Goal: Task Accomplishment & Management: Manage account settings

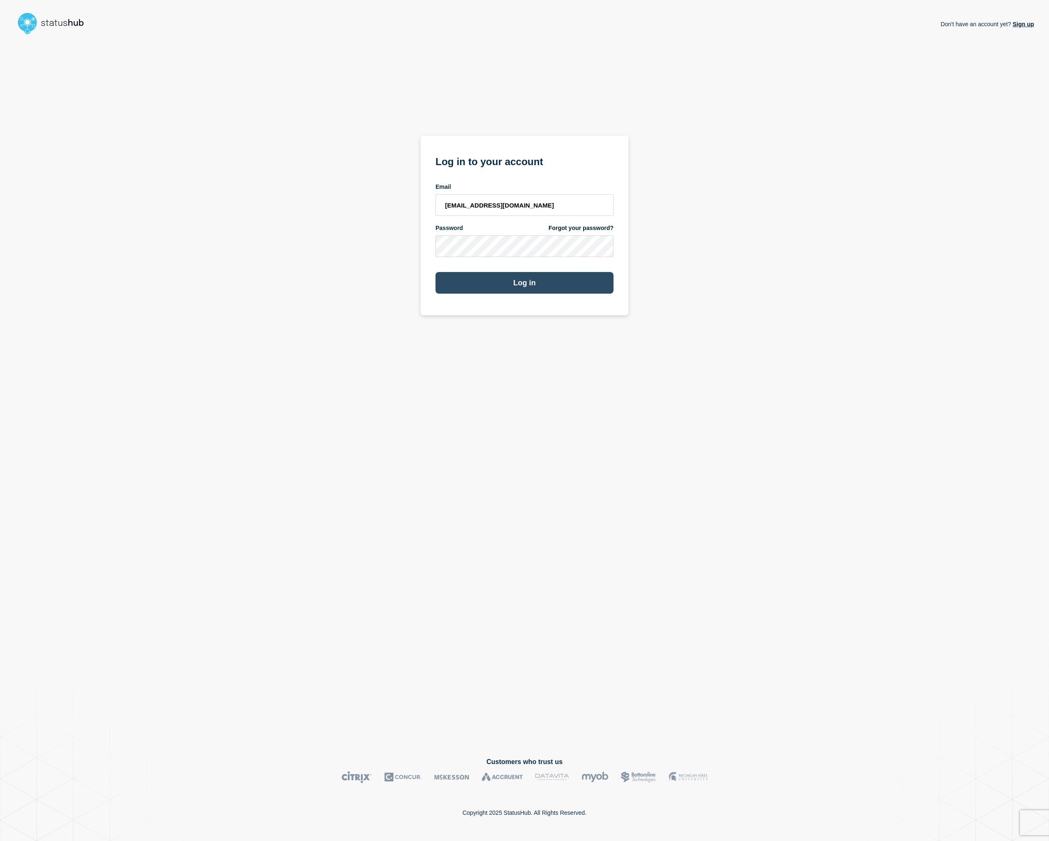
click at [475, 280] on button "Log in" at bounding box center [525, 283] width 178 height 22
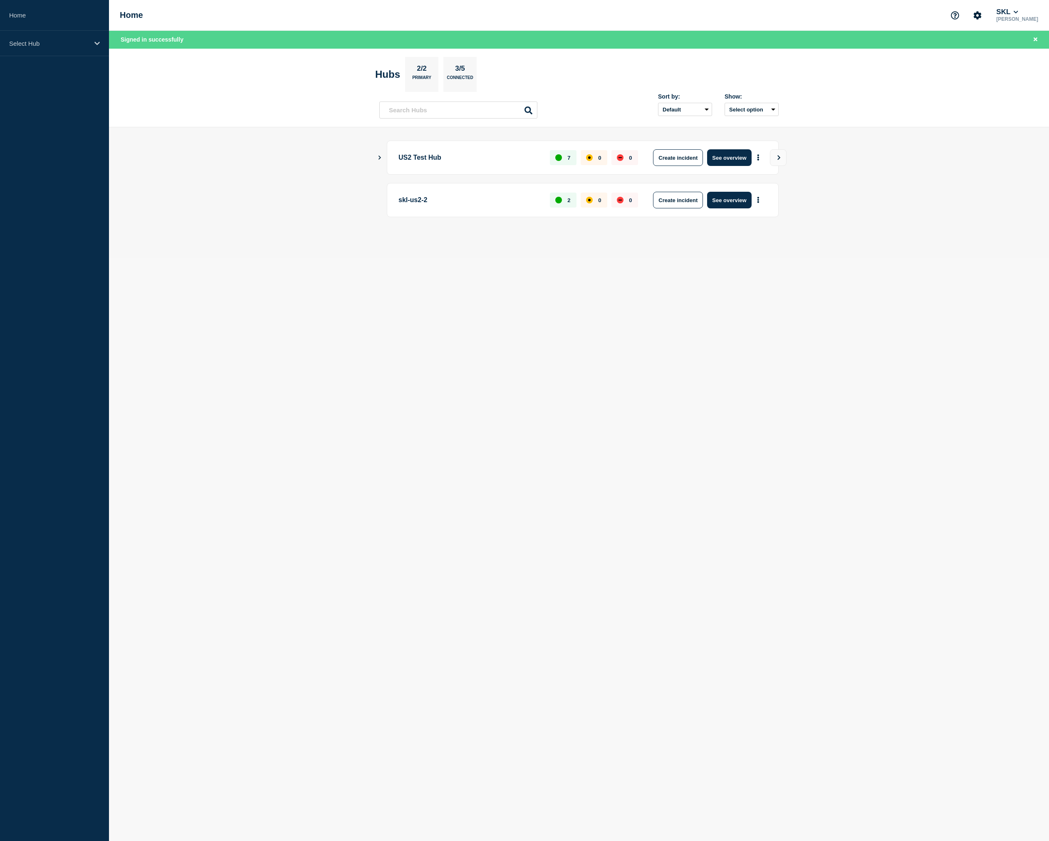
click at [752, 153] on div "Create incident See overview" at bounding box center [708, 157] width 120 height 17
click at [757, 154] on button "More actions" at bounding box center [758, 157] width 11 height 15
click at [762, 199] on link "View Status Page" at bounding box center [757, 195] width 61 height 7
click at [734, 159] on button "See overview" at bounding box center [729, 157] width 44 height 17
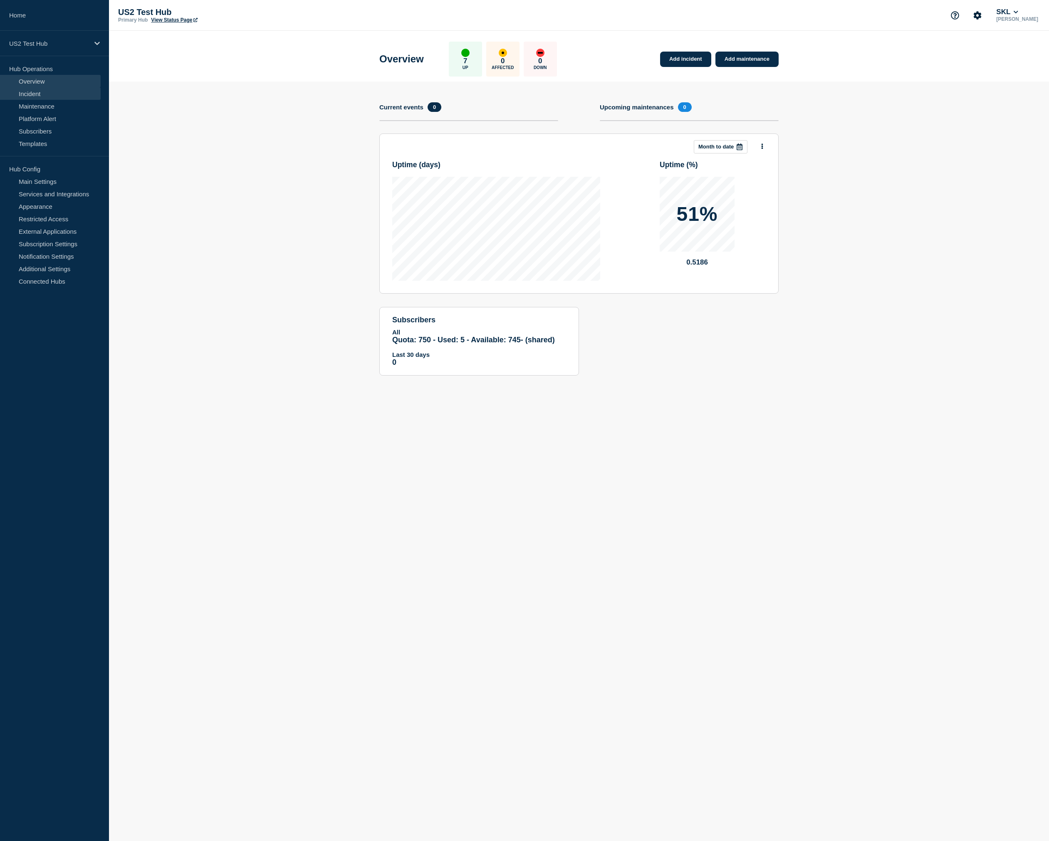
click at [67, 92] on link "Incident" at bounding box center [50, 93] width 101 height 12
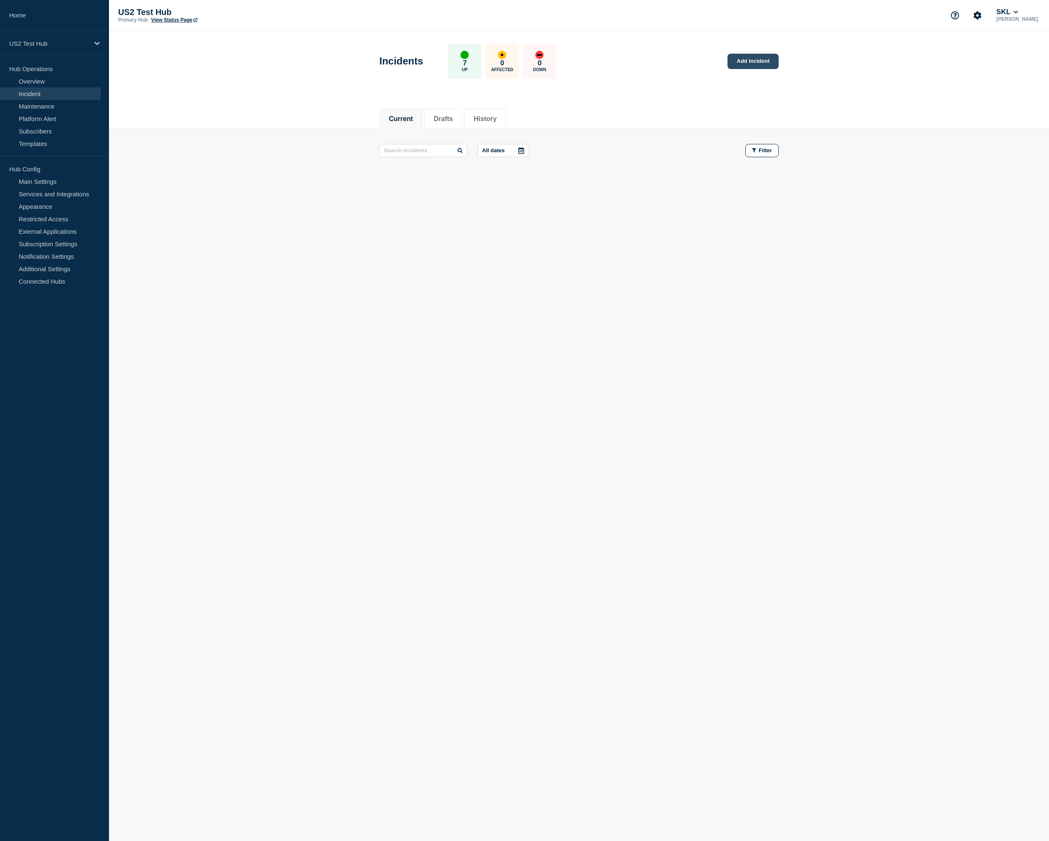
click at [749, 60] on link "Add incident" at bounding box center [753, 61] width 51 height 15
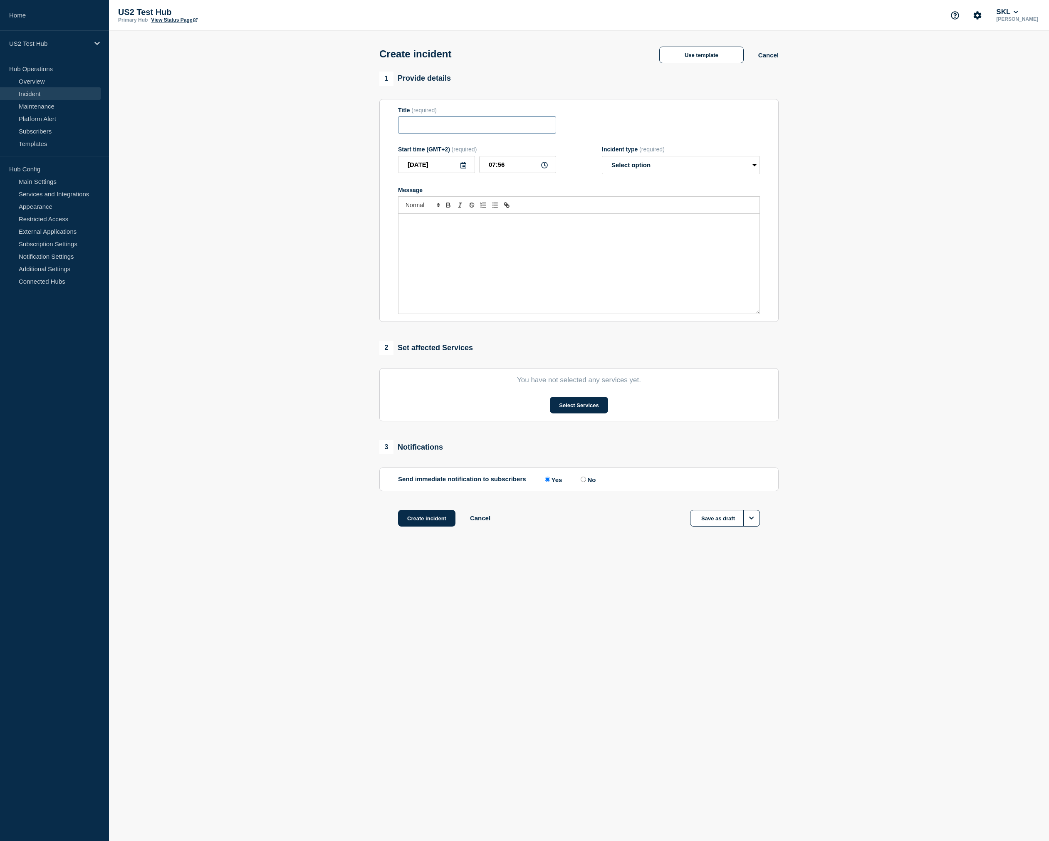
click at [459, 127] on input "Title" at bounding box center [477, 125] width 158 height 17
type input "Test - 2025-09-18 - Release - A"
click at [491, 314] on div "Message" at bounding box center [579, 264] width 361 height 100
click at [690, 184] on form "Title (required) Test - 2025-09-18 - Release - A Start time (GMT+2) (required) …" at bounding box center [579, 211] width 362 height 208
select select "identified"
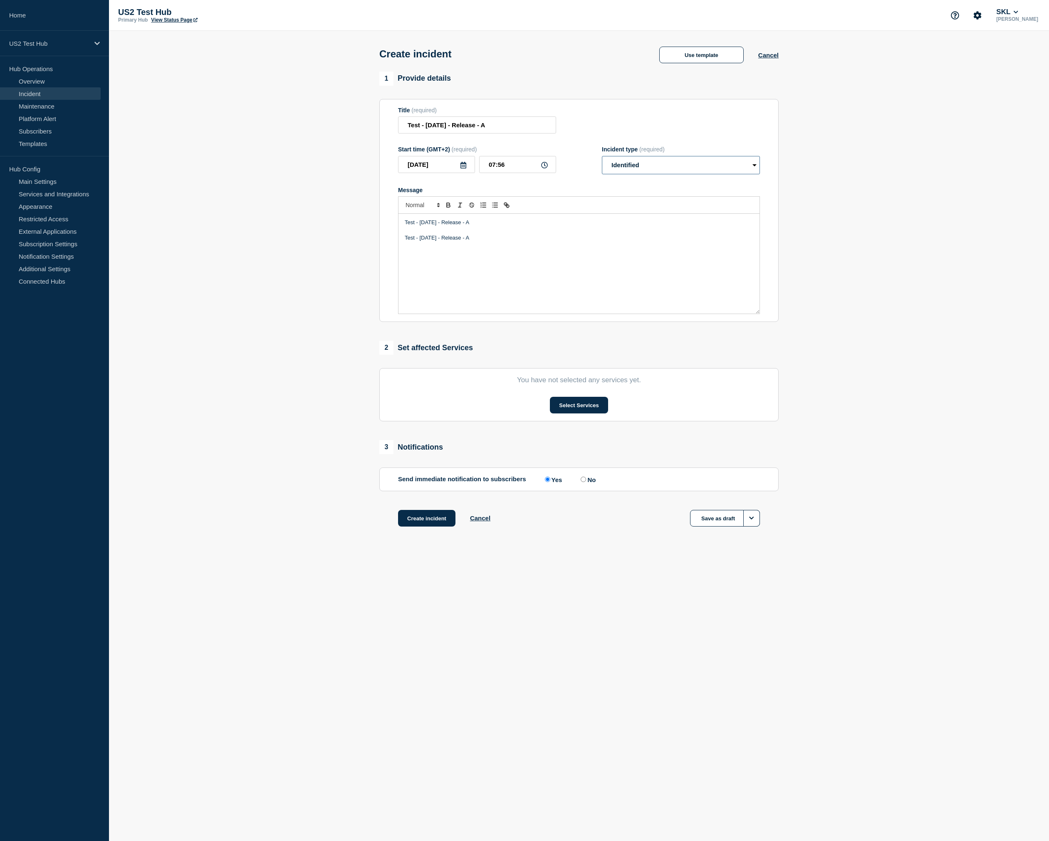
click option "Identified" at bounding box center [0, 0] width 0 height 0
click at [568, 414] on button "Select Services" at bounding box center [579, 405] width 58 height 17
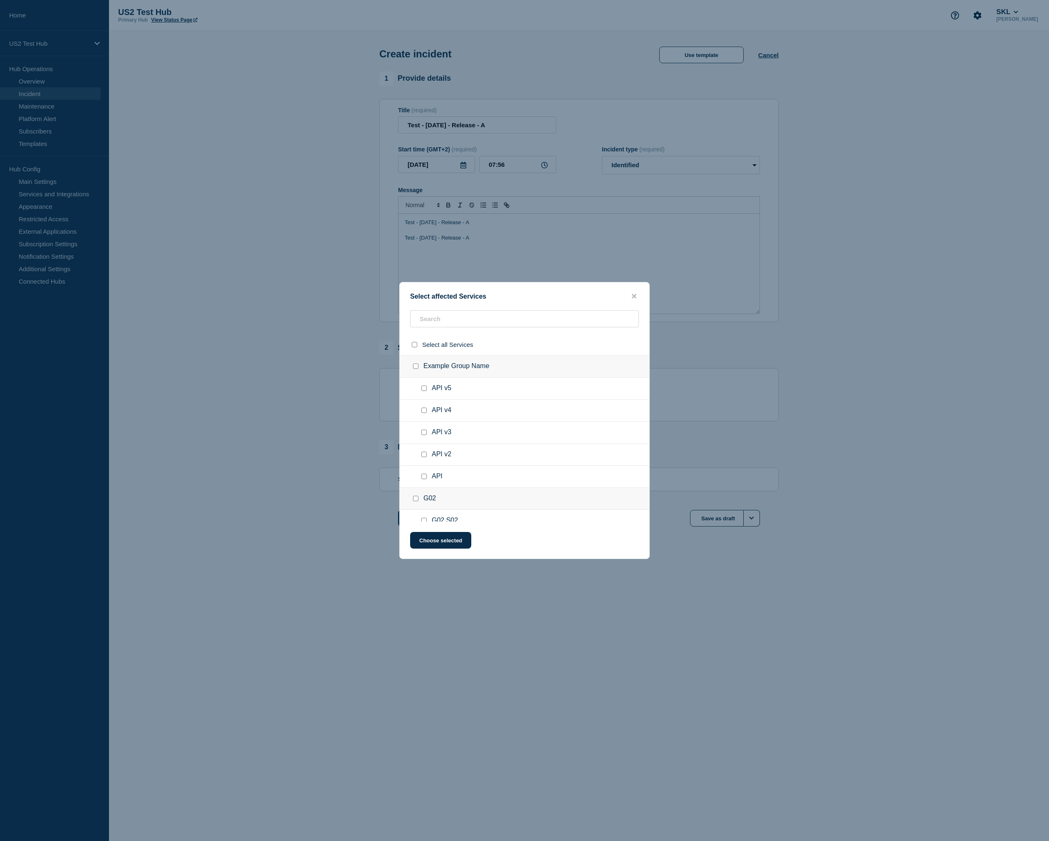
click at [423, 435] on input "API v3 checkbox" at bounding box center [424, 432] width 5 height 5
checkbox input "true"
click at [424, 413] on input "API v4 checkbox" at bounding box center [424, 410] width 5 height 5
checkbox input "true"
click at [438, 543] on button "Choose selected" at bounding box center [440, 540] width 61 height 17
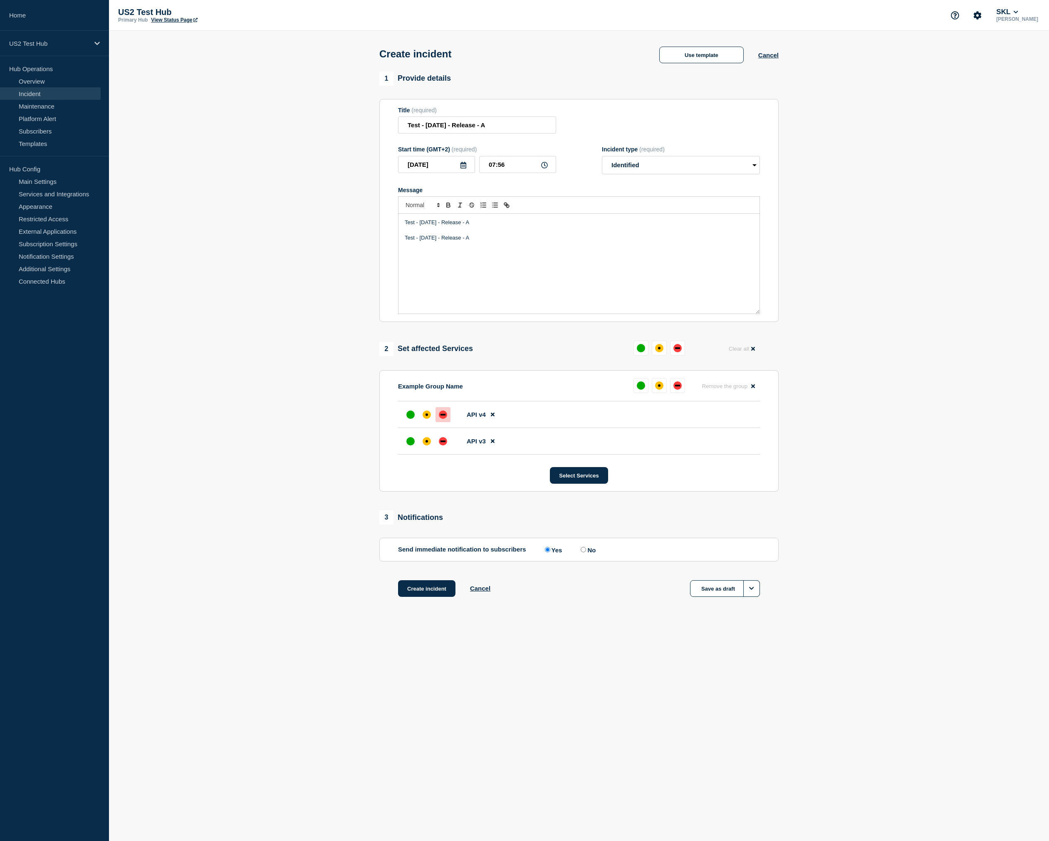
click at [441, 422] on div at bounding box center [443, 414] width 15 height 15
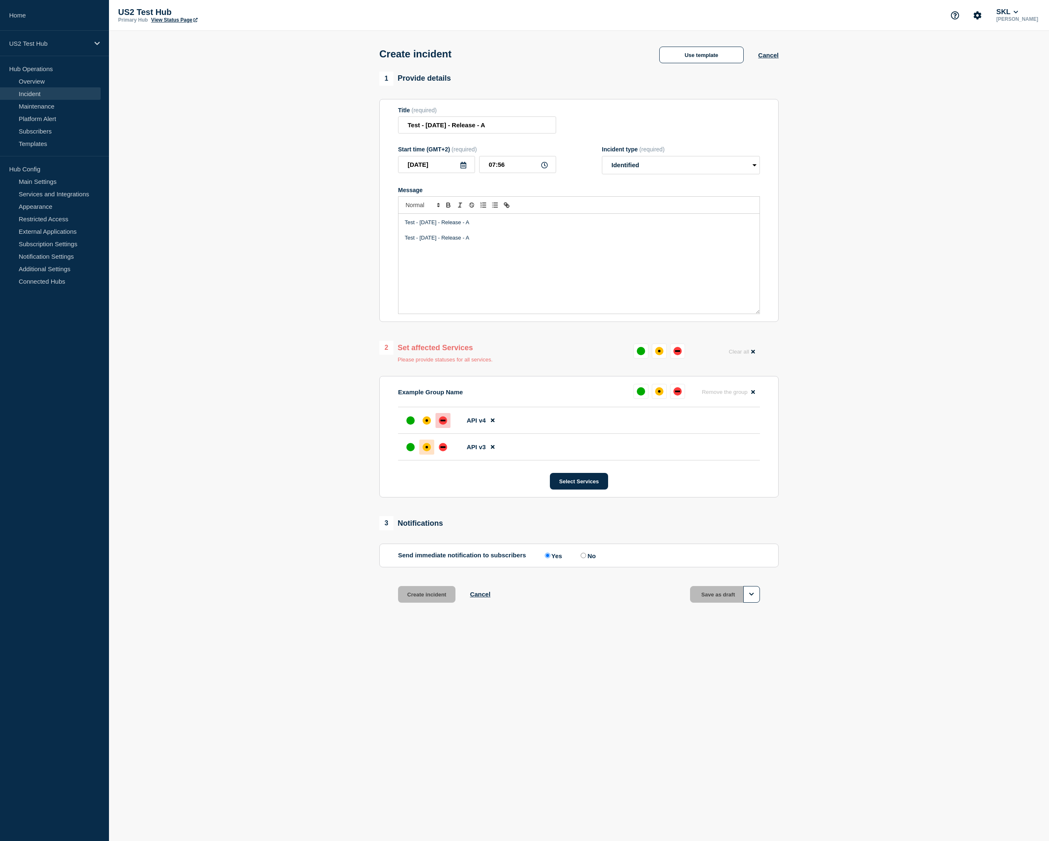
click at [427, 455] on div at bounding box center [426, 447] width 15 height 15
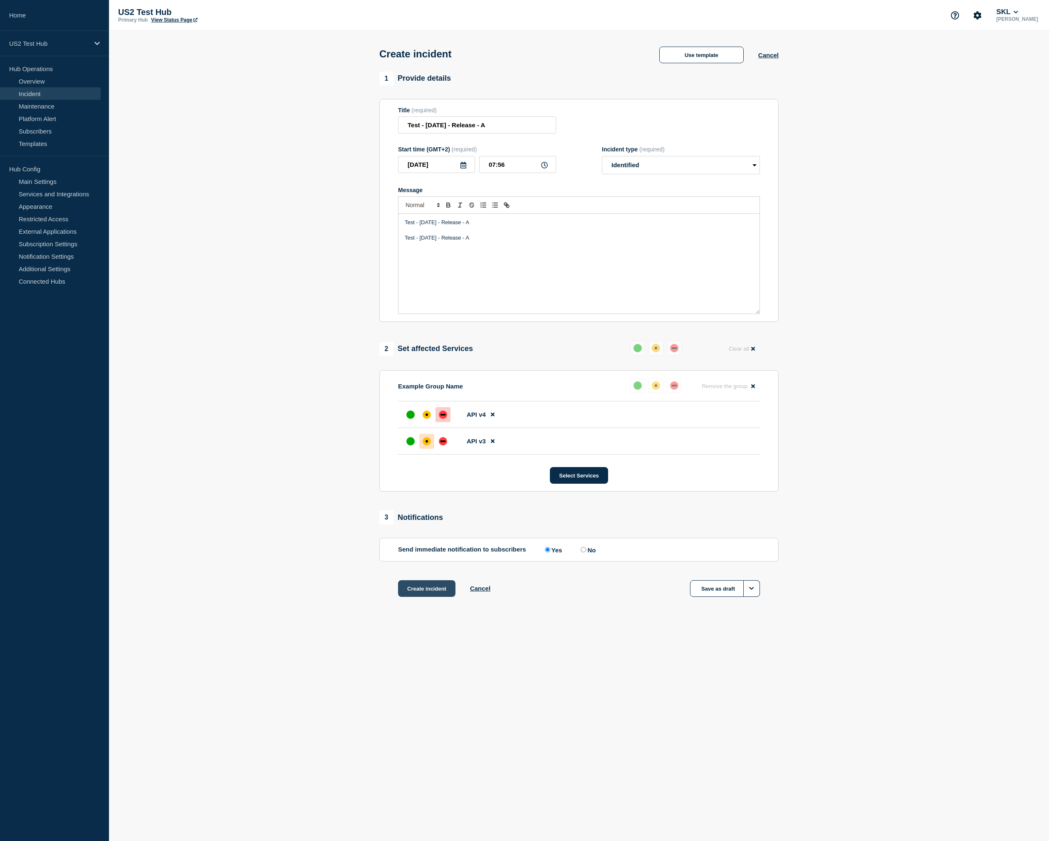
click at [427, 597] on button "Create incident" at bounding box center [426, 589] width 57 height 17
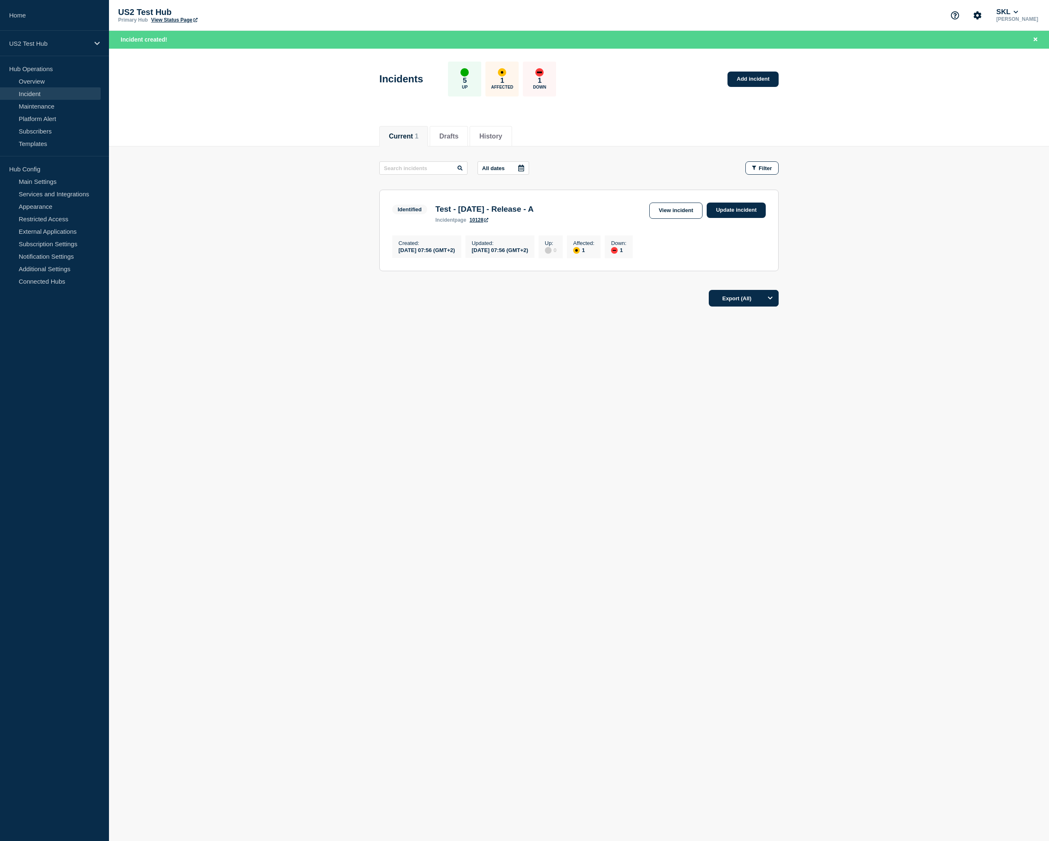
click at [563, 172] on div "All dates Filter" at bounding box center [579, 167] width 399 height 13
click at [728, 210] on link "Update incident" at bounding box center [736, 210] width 59 height 15
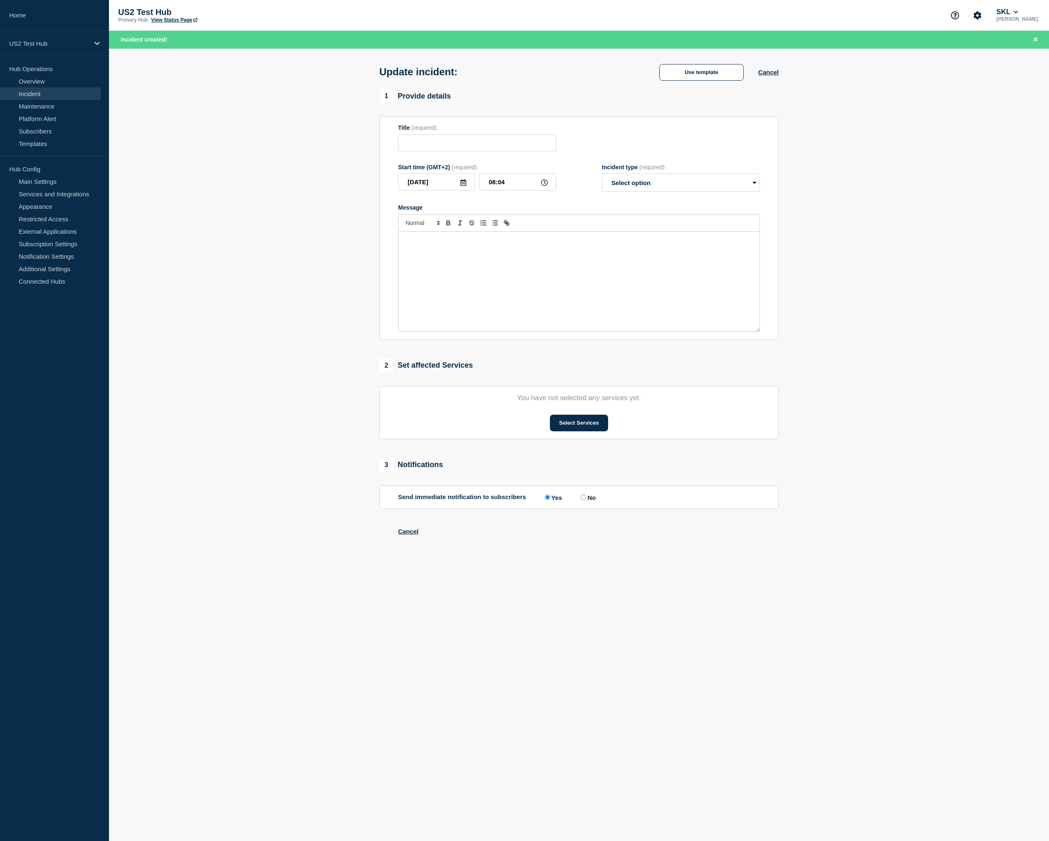
type input "Test - 2025-09-18 - Release - A"
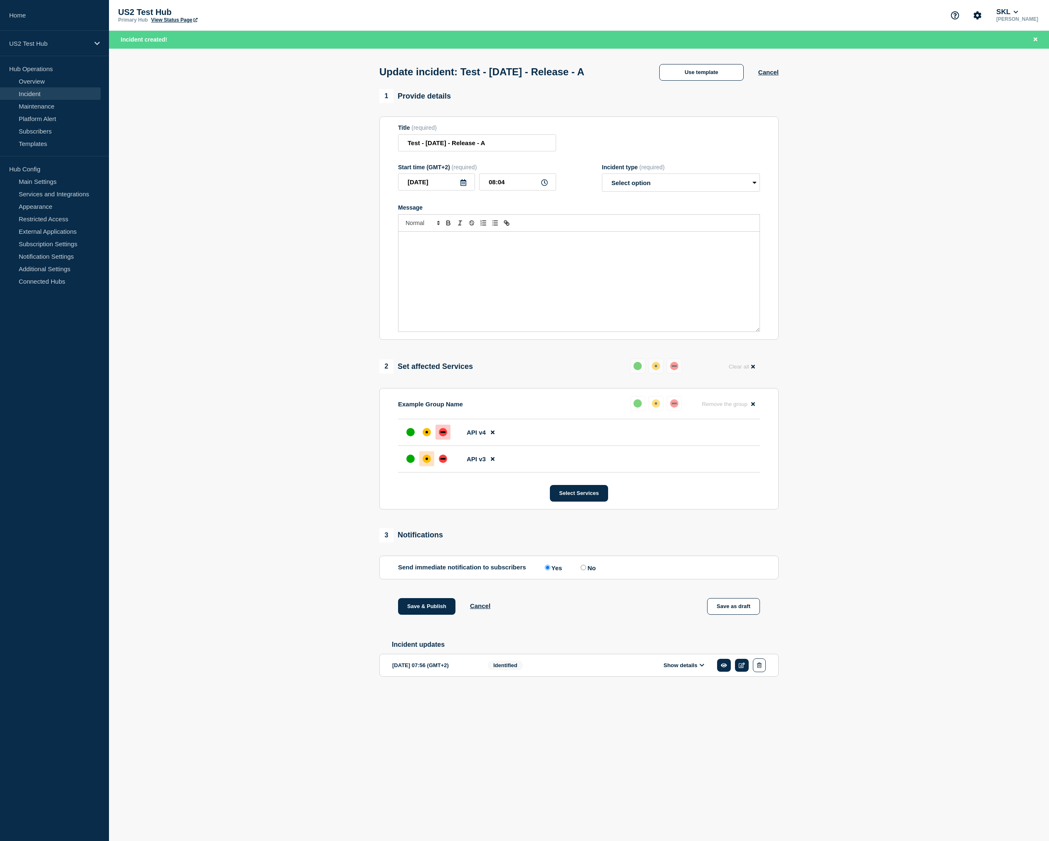
click at [464, 295] on div "Message" at bounding box center [579, 282] width 361 height 100
select select "resolved"
click option "Resolved" at bounding box center [0, 0] width 0 height 0
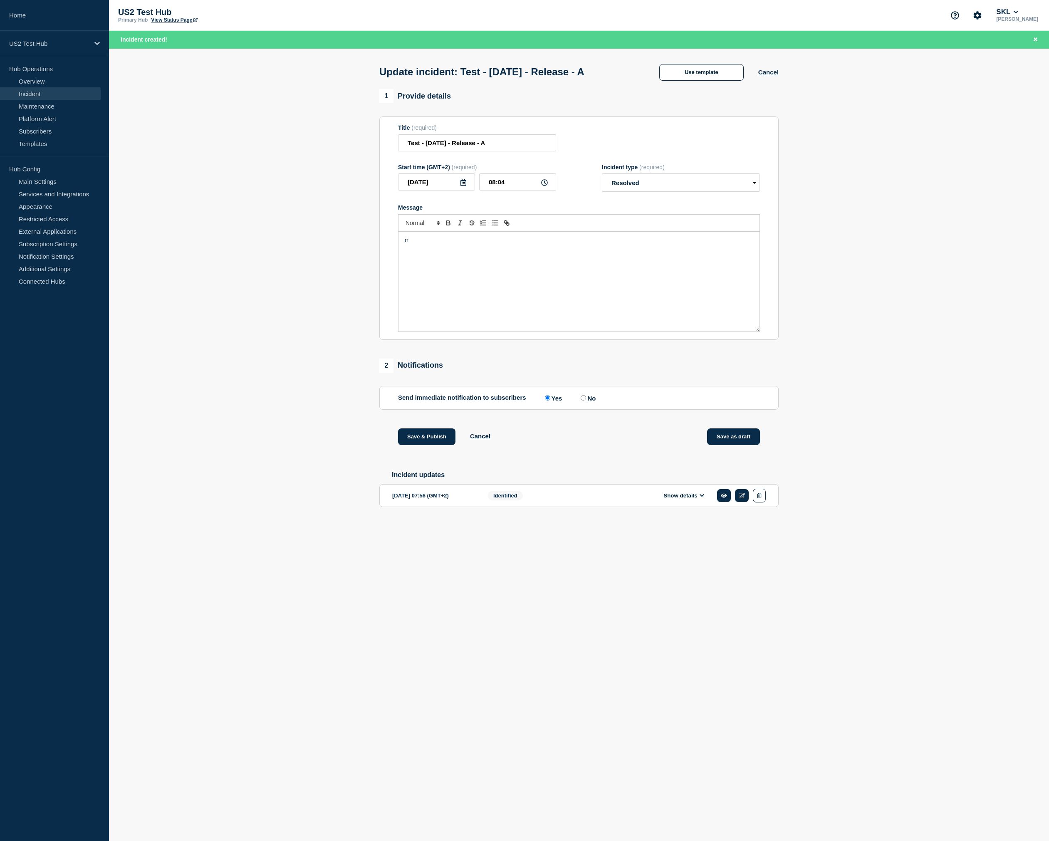
click at [730, 445] on button "Save as draft" at bounding box center [733, 437] width 53 height 17
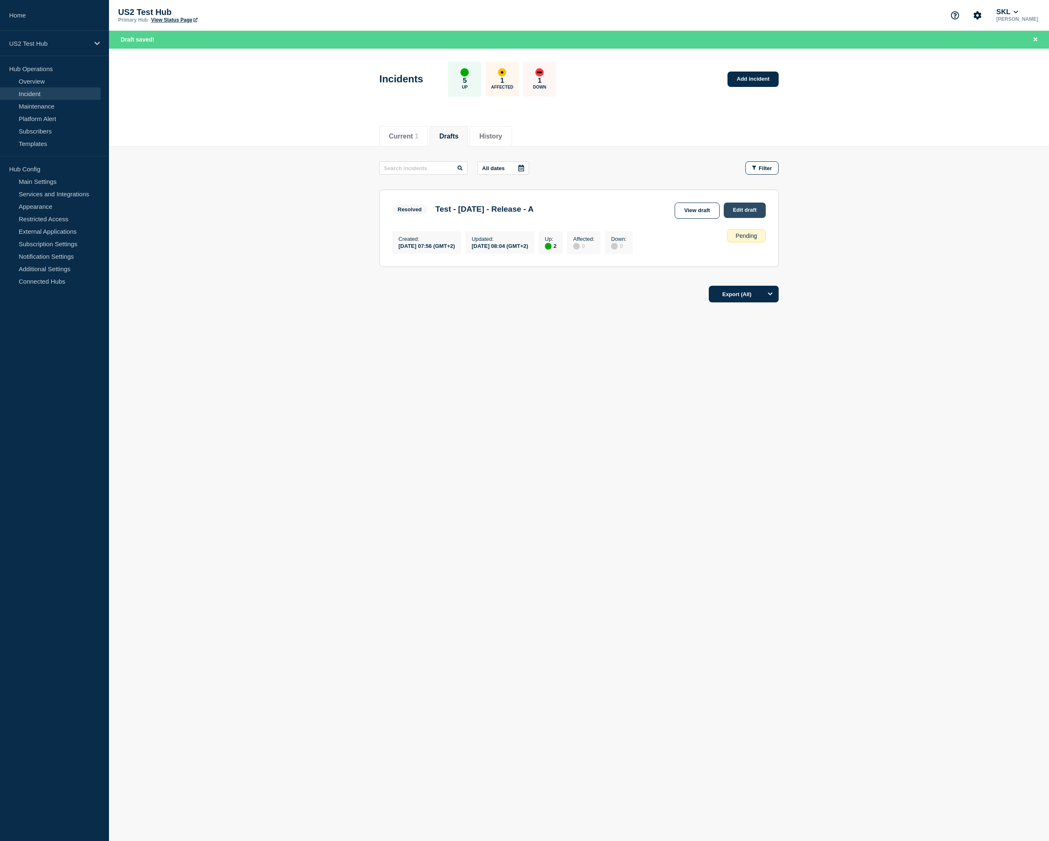
click at [729, 208] on link "Edit draft" at bounding box center [745, 210] width 42 height 15
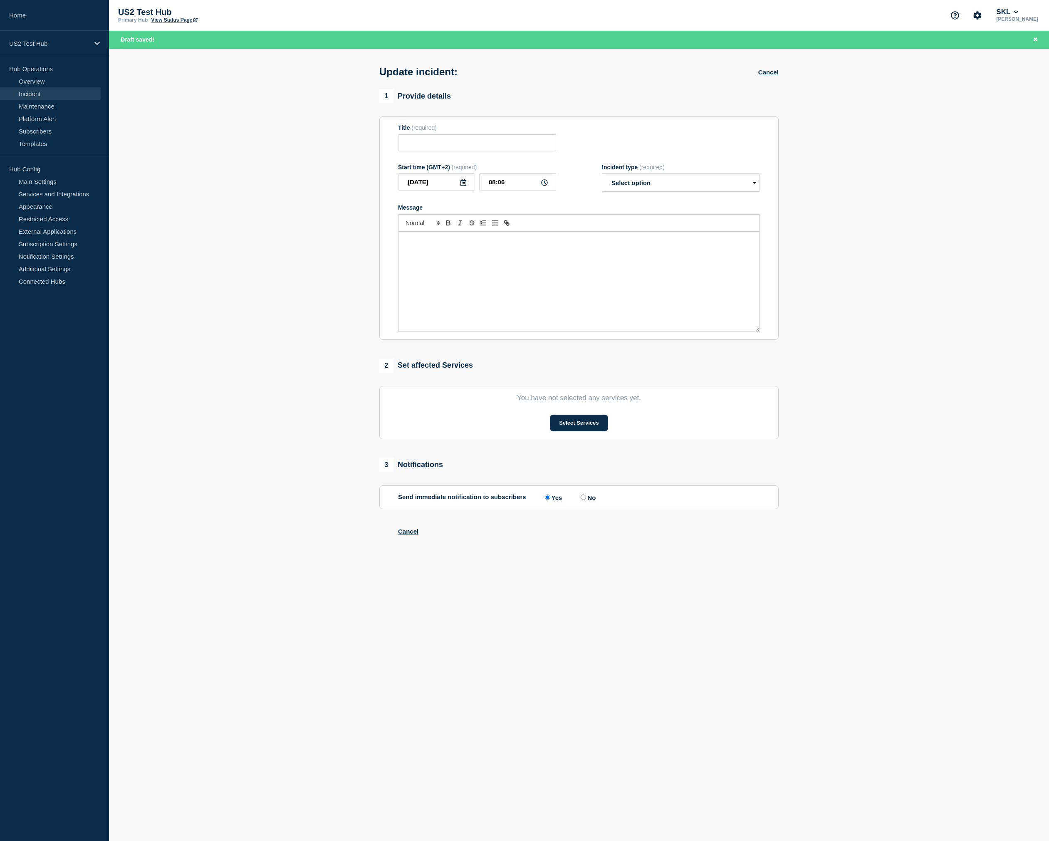
type input "Test - 2025-09-18 - Release - A"
type input "08:04"
select select "resolved"
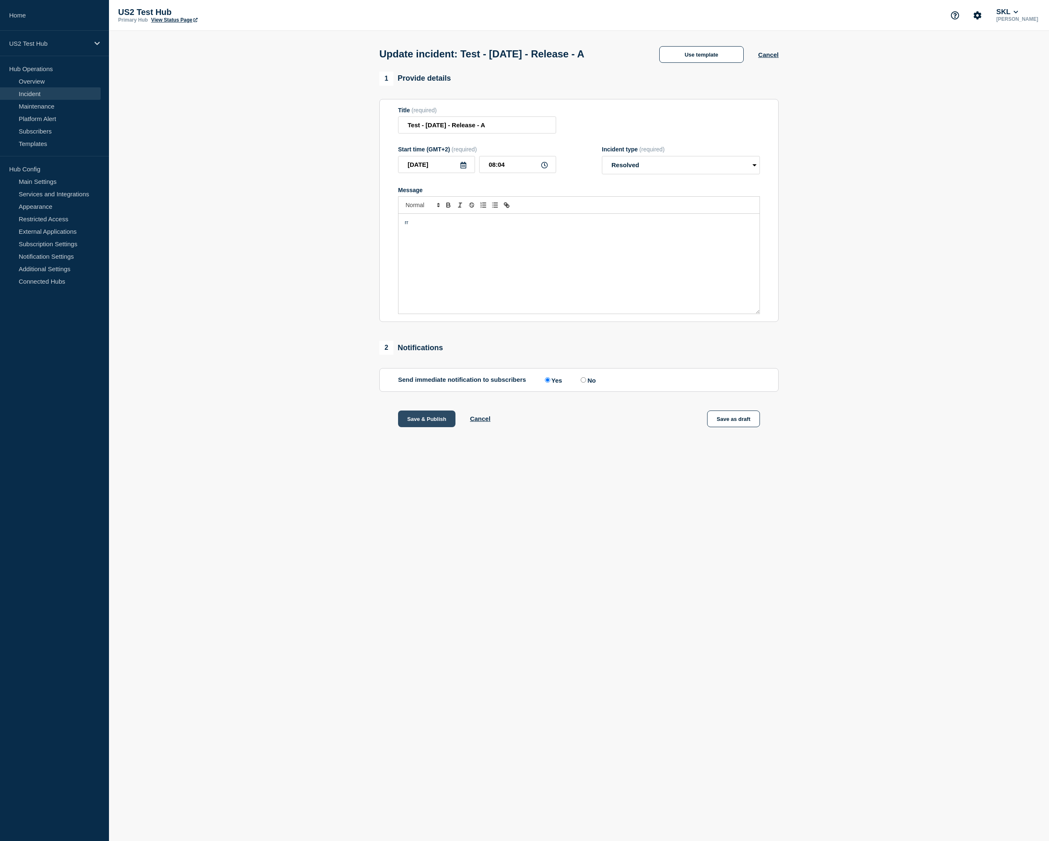
click at [425, 423] on button "Save & Publish" at bounding box center [426, 419] width 57 height 17
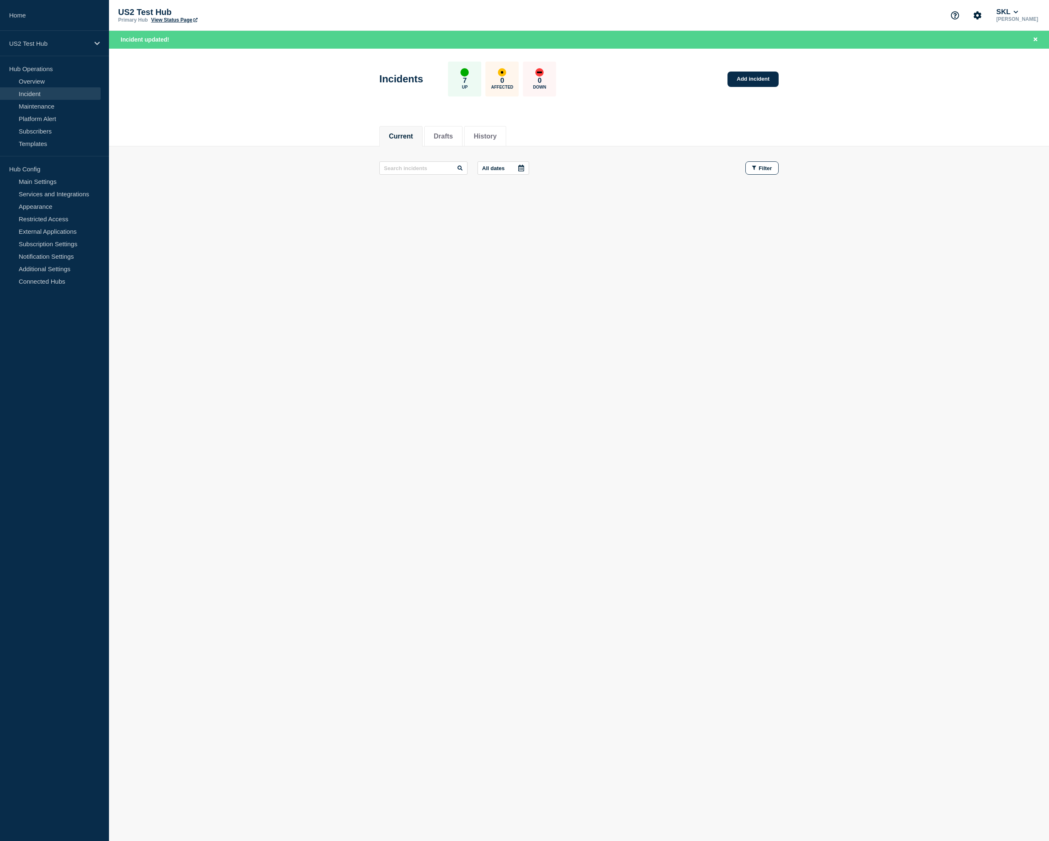
click at [175, 19] on link "View Status Page" at bounding box center [174, 20] width 46 height 6
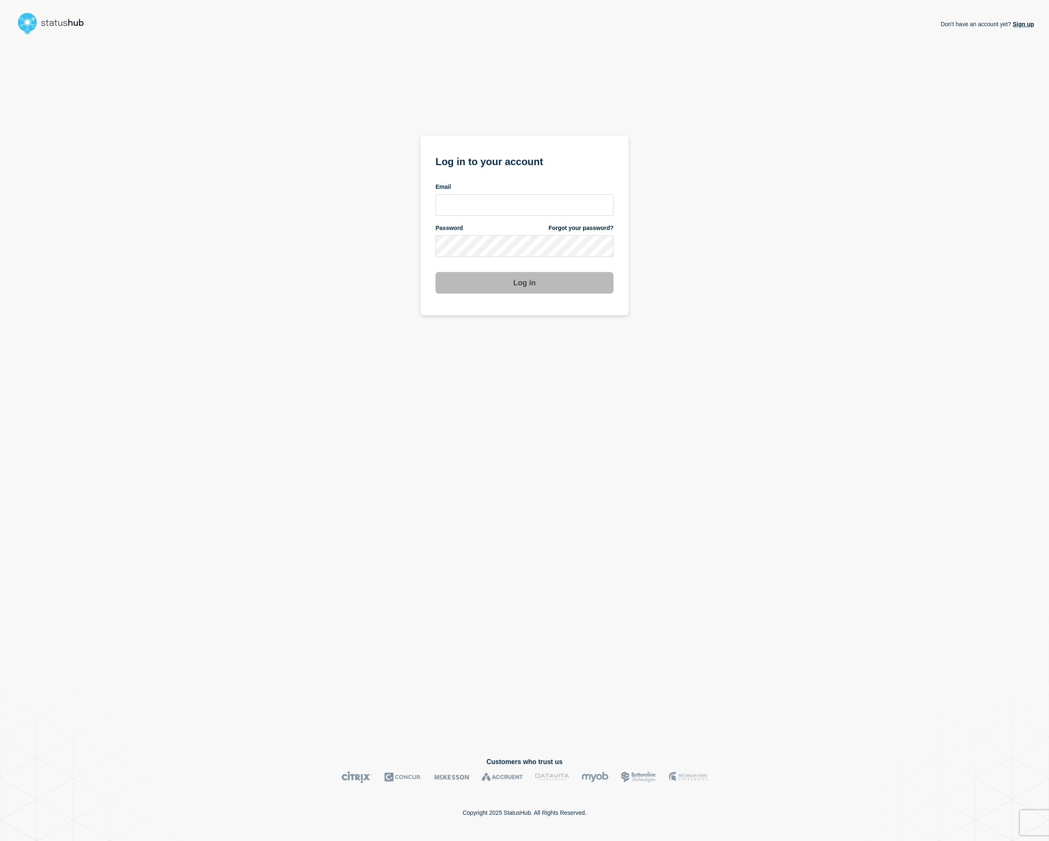
type input "[EMAIL_ADDRESS][DOMAIN_NAME]"
click at [525, 287] on button "Log in" at bounding box center [525, 283] width 178 height 22
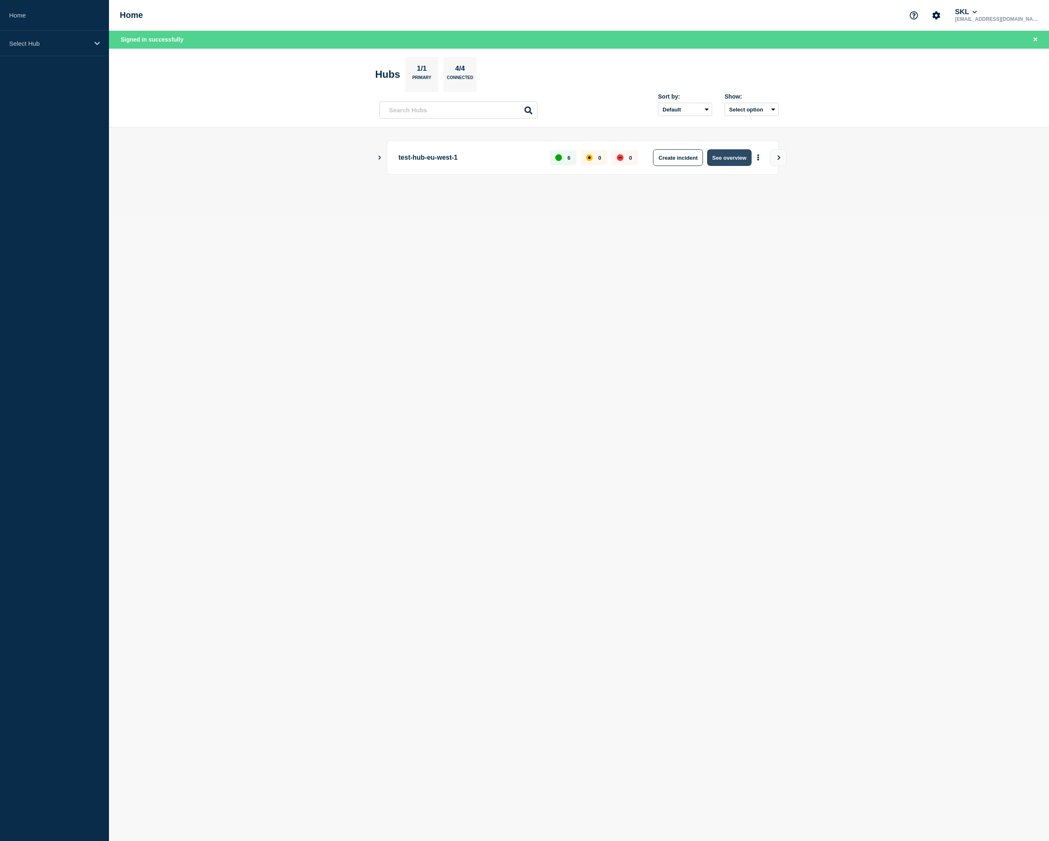
click at [723, 150] on button "See overview" at bounding box center [729, 157] width 44 height 17
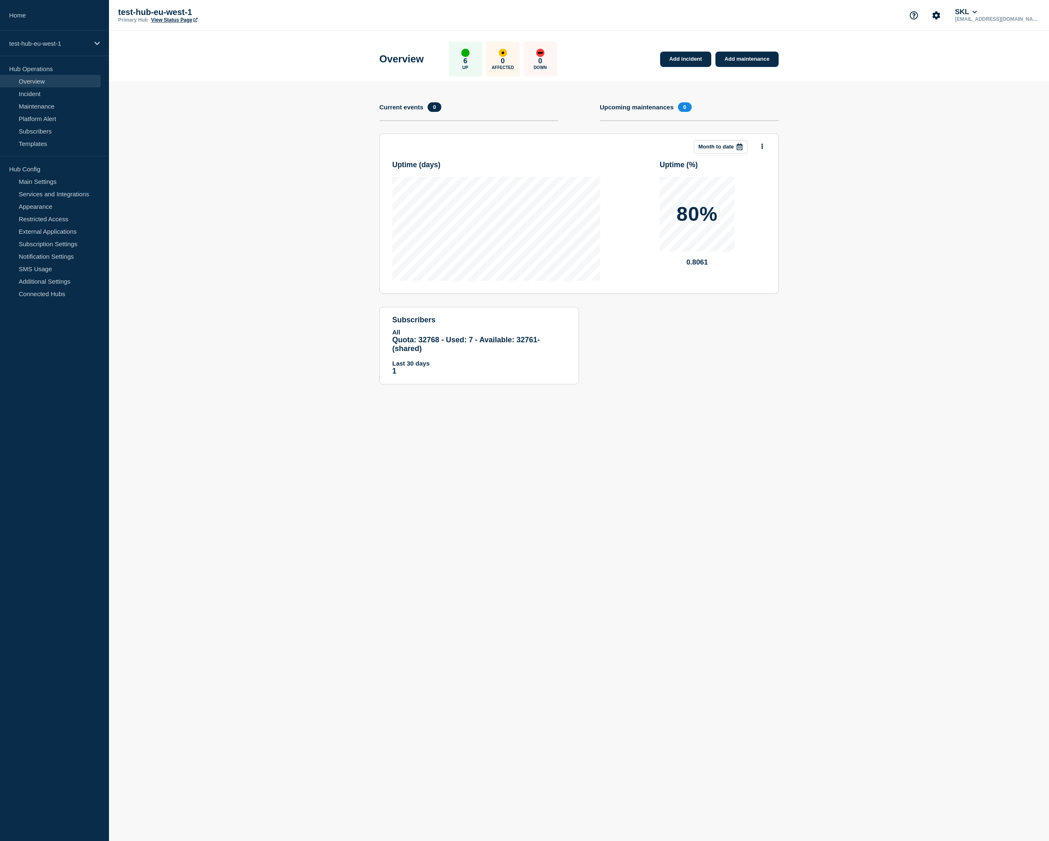
click at [176, 22] on link "View Status Page" at bounding box center [174, 20] width 46 height 6
click at [275, 162] on section "Add incident Add maintenance Current events 0 Upcoming maintenances 0 This mont…" at bounding box center [579, 239] width 940 height 315
click at [58, 40] on p "test-hub-eu-west-1" at bounding box center [49, 43] width 80 height 7
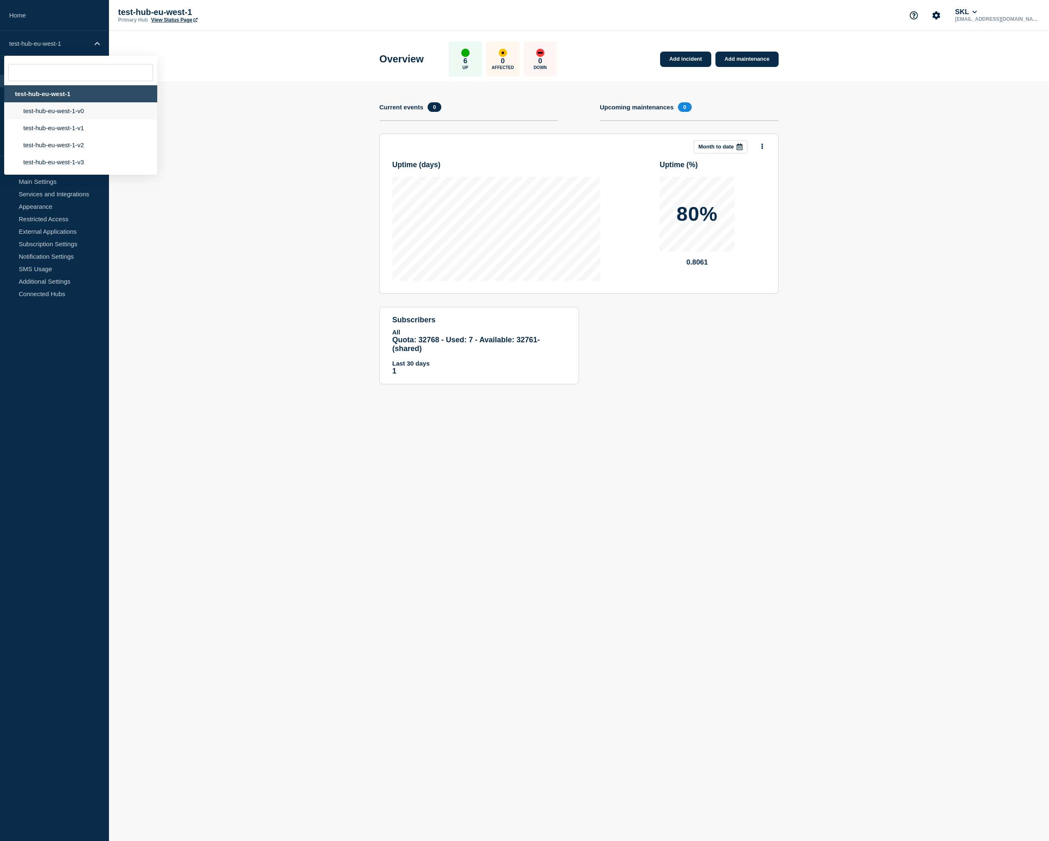
click at [62, 112] on li "test-hub-eu-west-1-v0" at bounding box center [80, 110] width 153 height 17
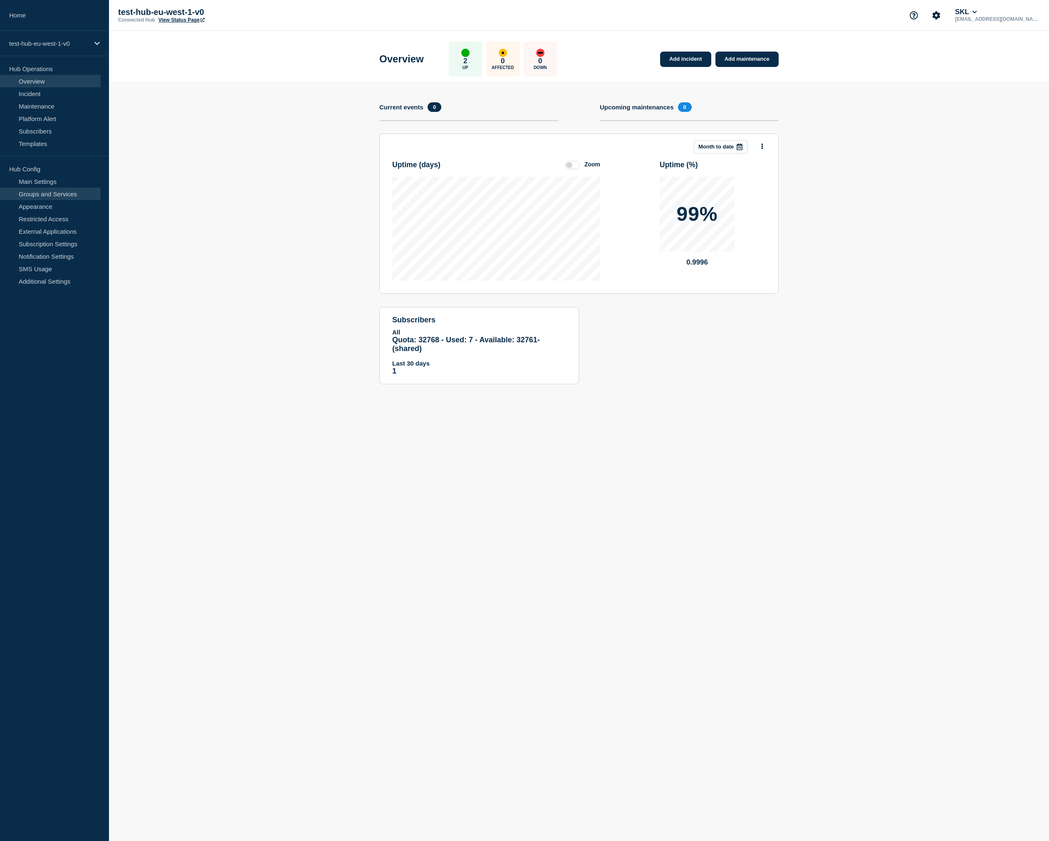
click at [48, 197] on link "Groups and Services" at bounding box center [50, 194] width 101 height 12
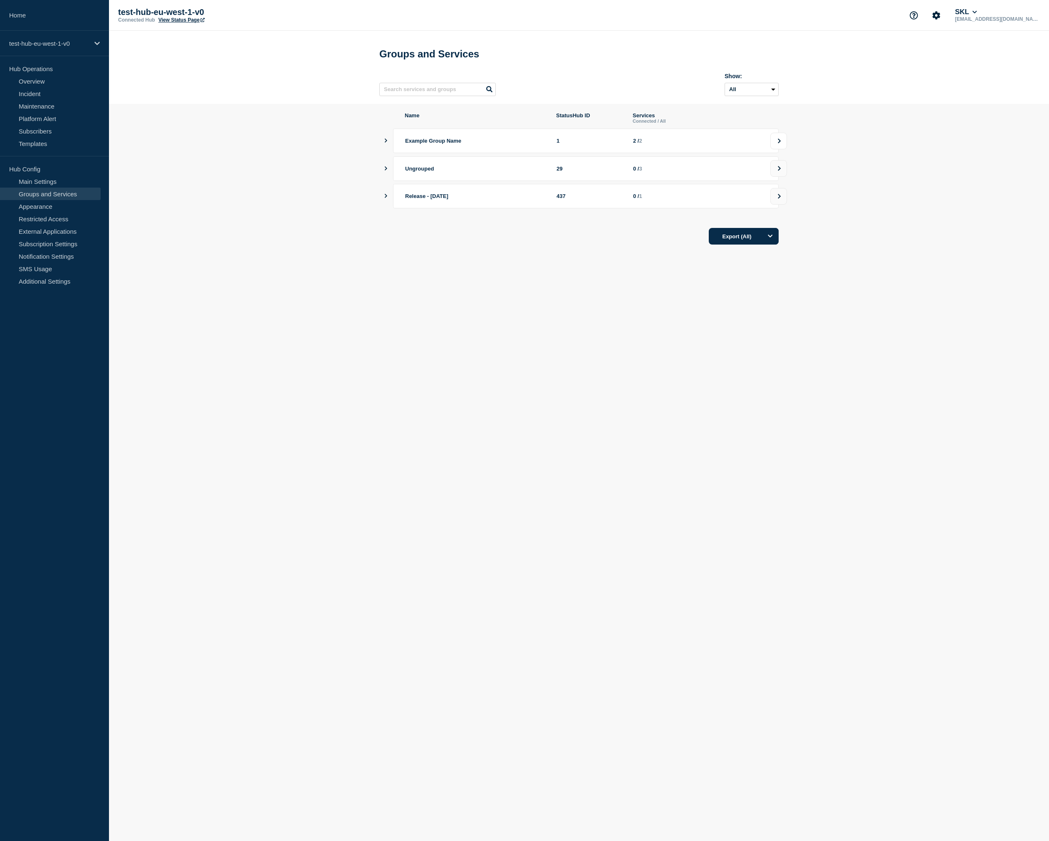
click at [784, 146] on button at bounding box center [779, 141] width 17 height 17
click at [391, 147] on input "Website checkbox" at bounding box center [388, 143] width 5 height 5
checkbox input "false"
click at [392, 178] on li "API" at bounding box center [579, 172] width 399 height 25
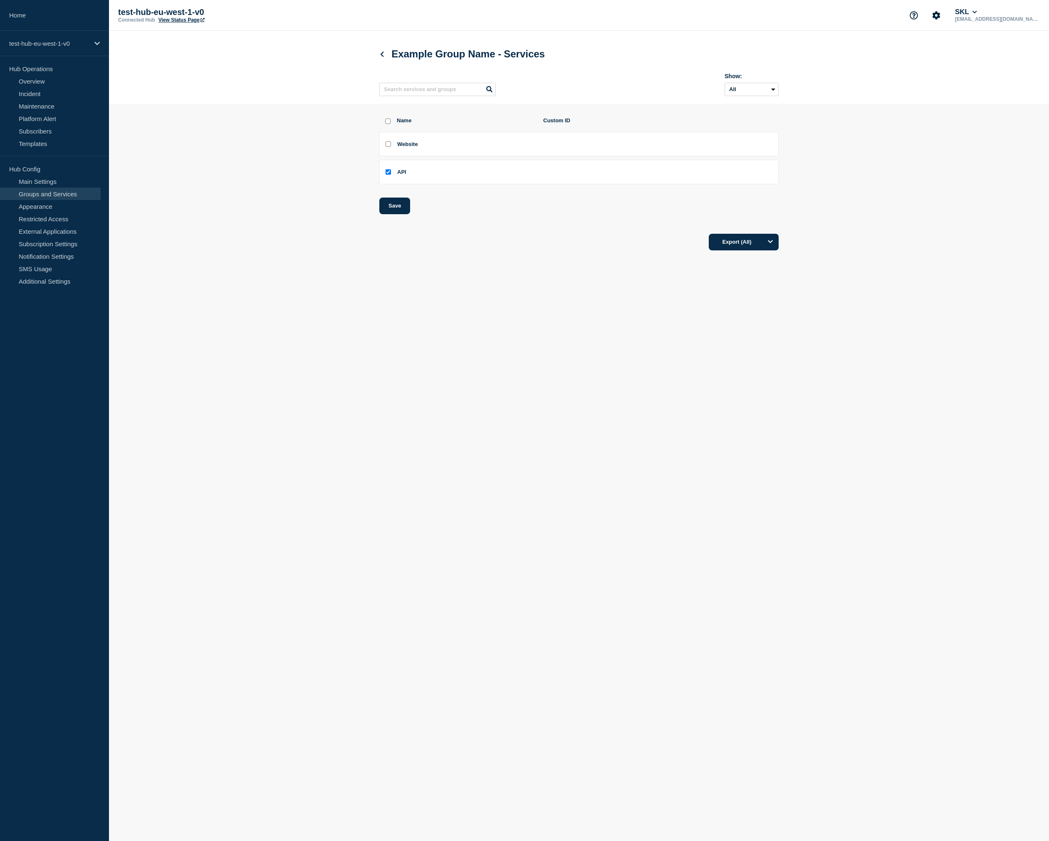
click at [390, 175] on input "API checkbox" at bounding box center [388, 171] width 5 height 5
checkbox input "false"
click at [392, 202] on button "Save" at bounding box center [395, 206] width 31 height 17
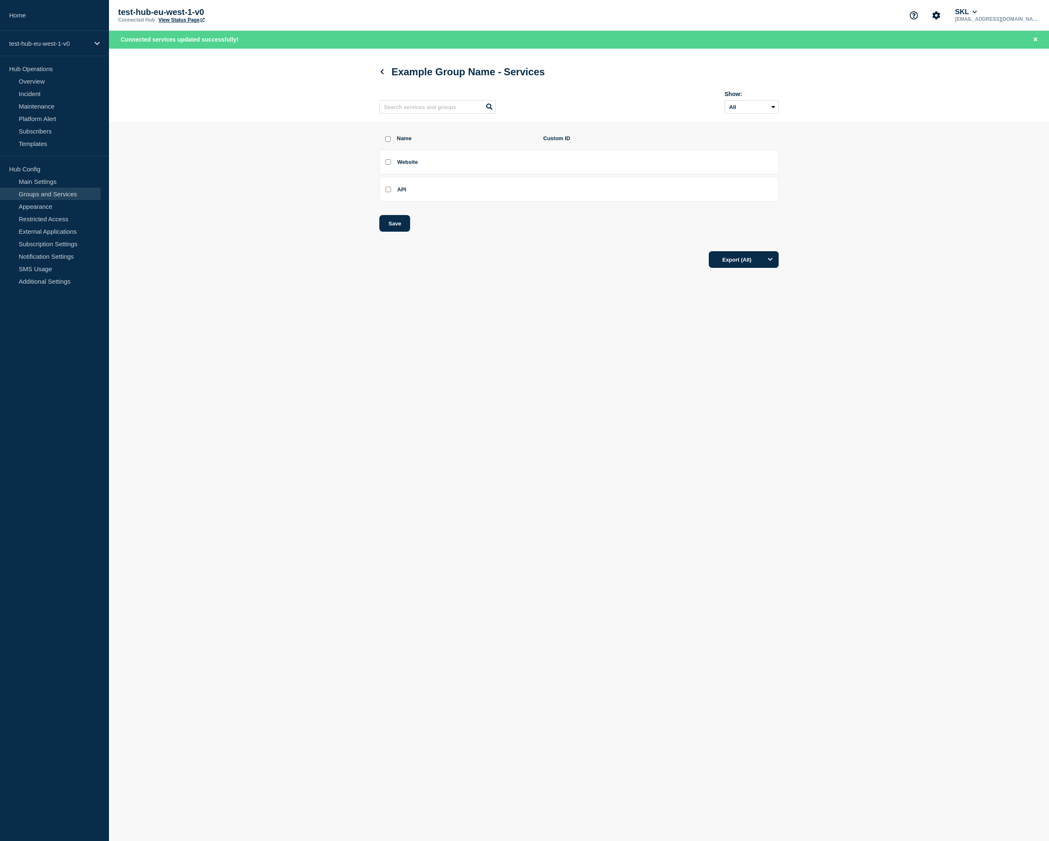
click at [198, 19] on link "View Status Page" at bounding box center [182, 20] width 46 height 6
click at [383, 74] on icon at bounding box center [382, 71] width 6 height 5
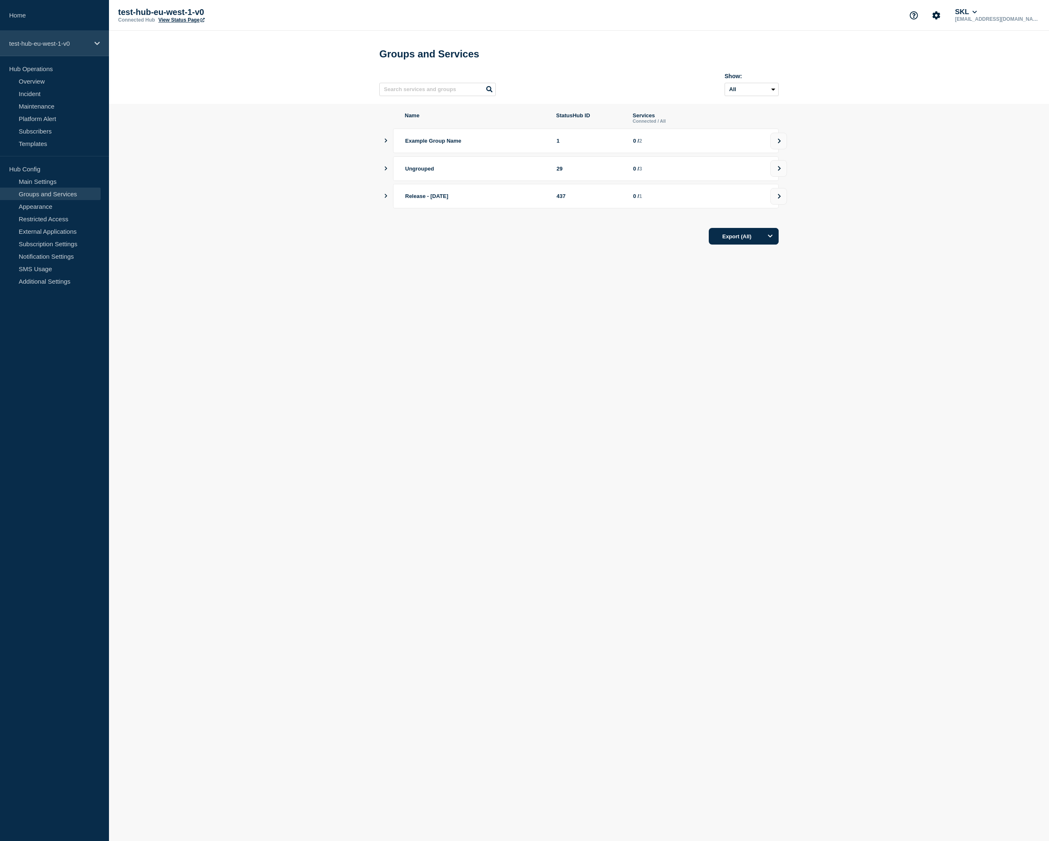
click at [92, 47] on div "test-hub-eu-west-1-v0" at bounding box center [54, 43] width 109 height 25
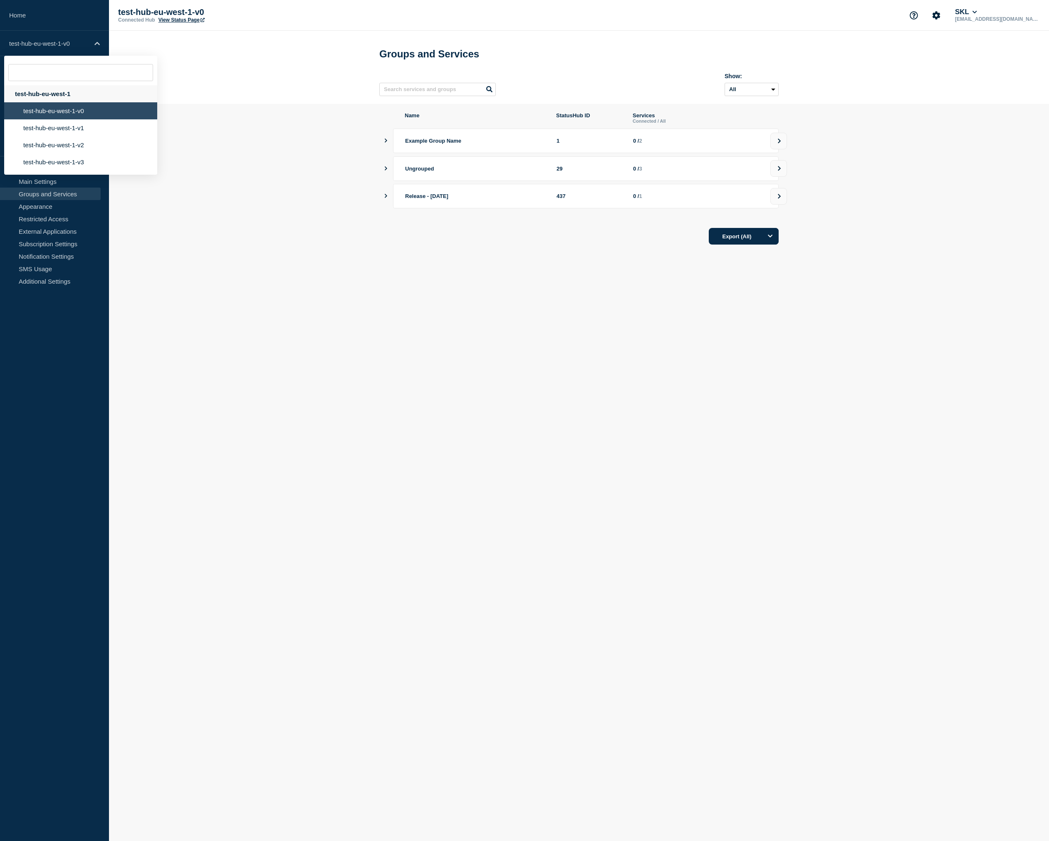
click at [61, 93] on div "test-hub-eu-west-1" at bounding box center [80, 93] width 153 height 17
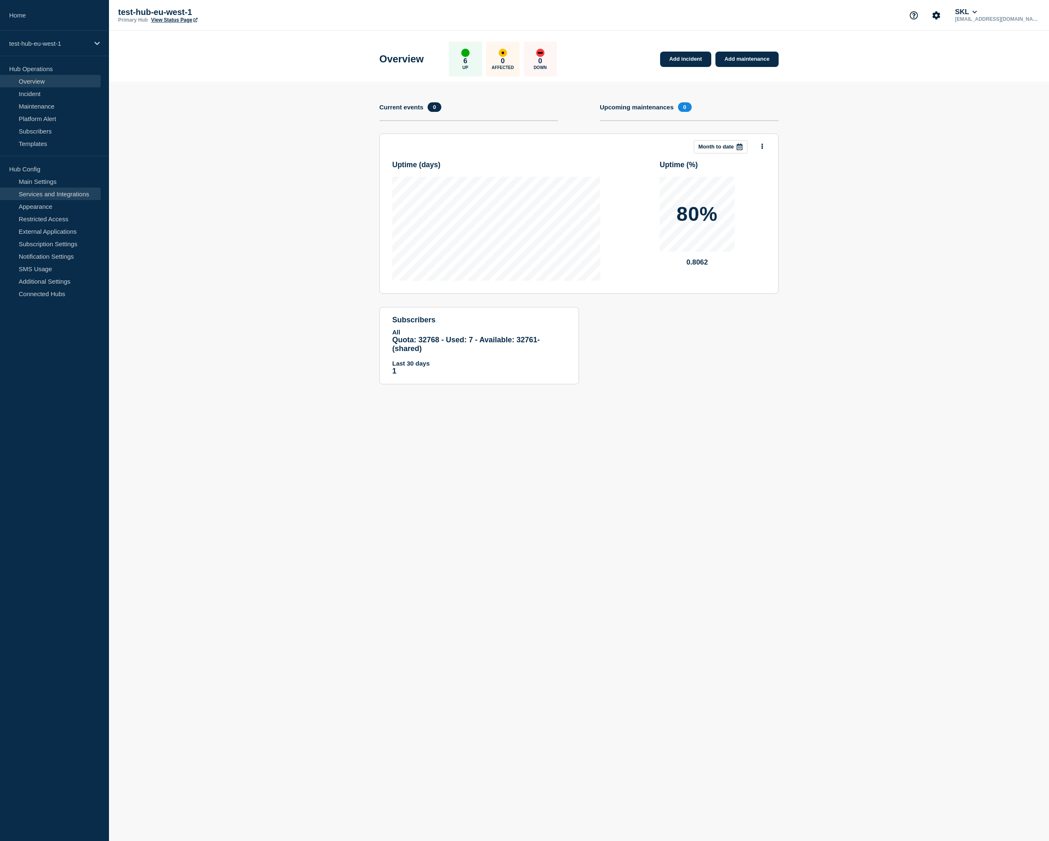
click at [37, 191] on link "Services and Integrations" at bounding box center [50, 194] width 101 height 12
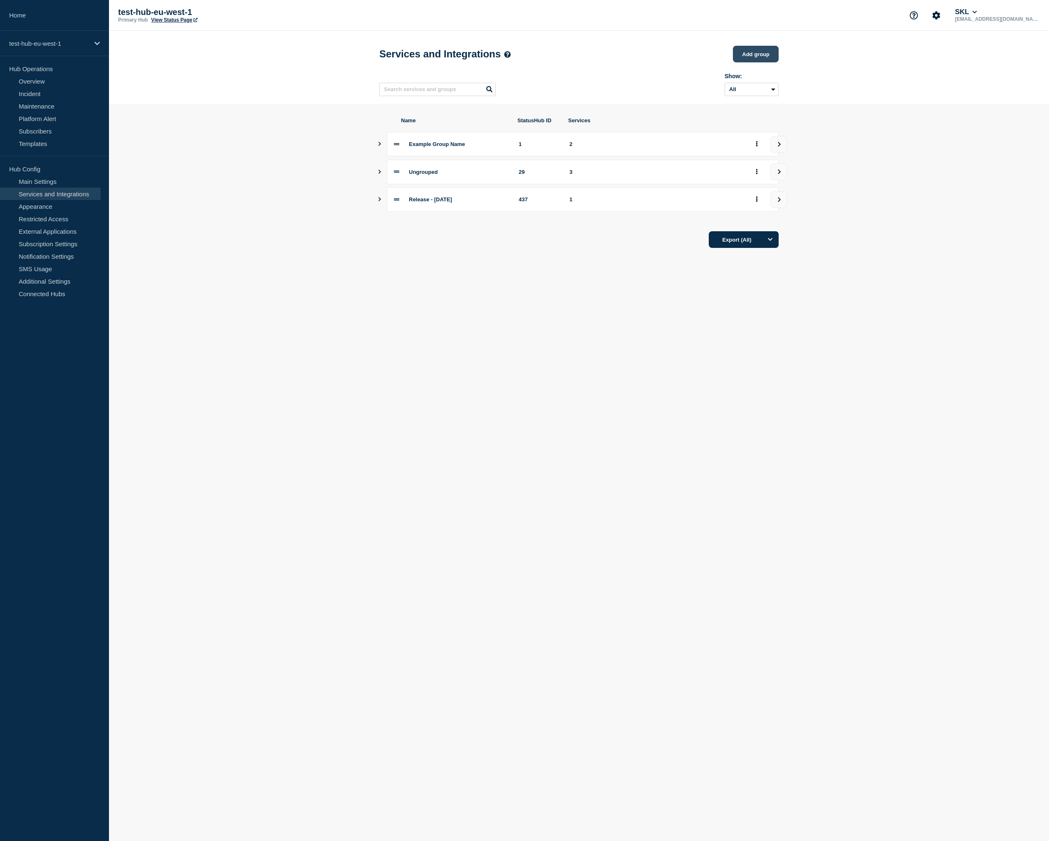
click at [772, 62] on button "Add group" at bounding box center [756, 54] width 46 height 17
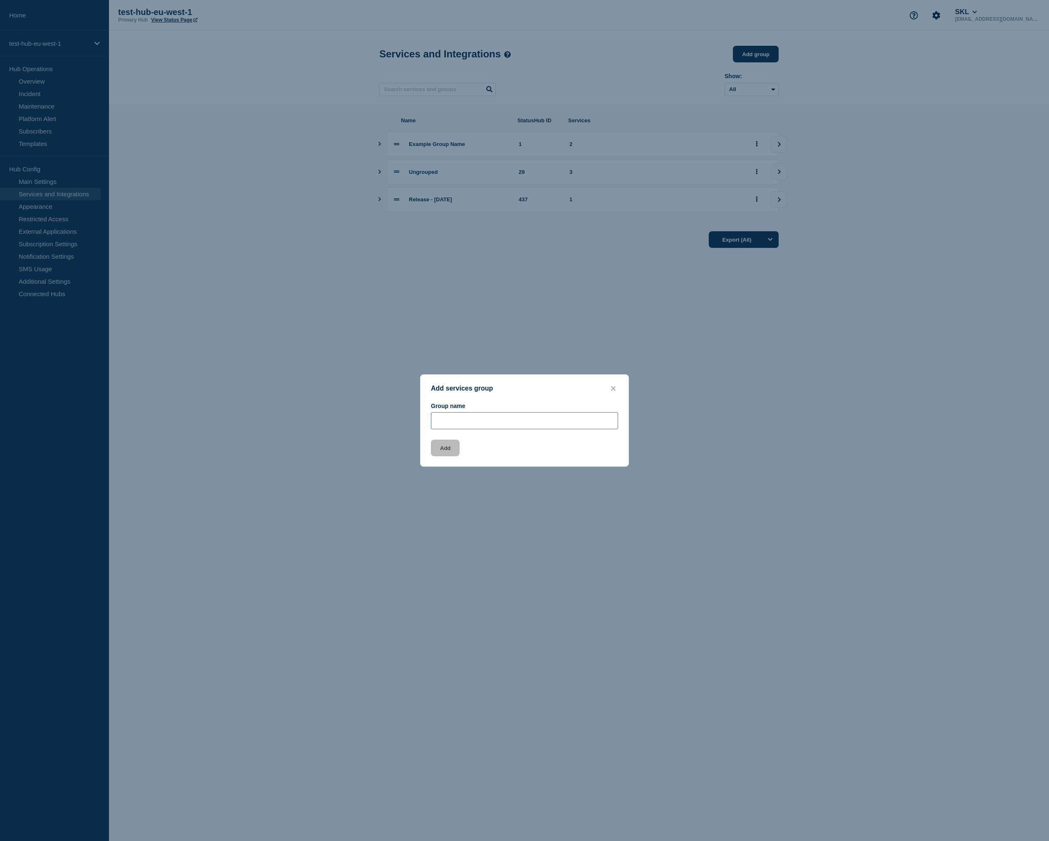
click at [481, 416] on input "Group name" at bounding box center [524, 420] width 187 height 17
type input "Group 04"
click at [440, 443] on button "Add" at bounding box center [445, 448] width 29 height 17
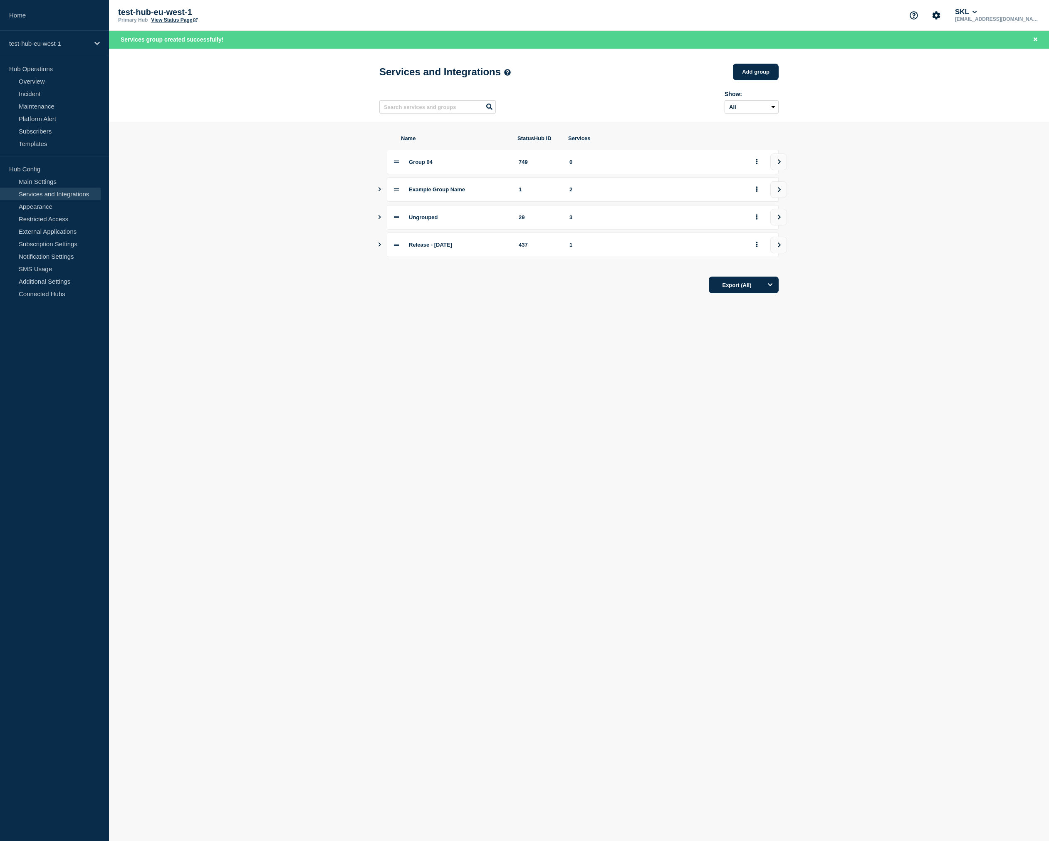
drag, startPoint x: 397, startPoint y: 167, endPoint x: 399, endPoint y: 257, distance: 89.5
click at [399, 257] on div "Group 04 749 0 Example Group Name 1 2 Ungrouped 29 3 Release - 2023-07-20 437 1" at bounding box center [579, 204] width 399 height 108
drag, startPoint x: 396, startPoint y: 169, endPoint x: 402, endPoint y: 238, distance: 70.2
click at [398, 247] on div "Group 04 749 0 Example Group Name 1 2 Ungrouped 29 3 Release - 2023-07-20 437 1" at bounding box center [579, 204] width 399 height 108
drag, startPoint x: 398, startPoint y: 167, endPoint x: 425, endPoint y: 206, distance: 47.0
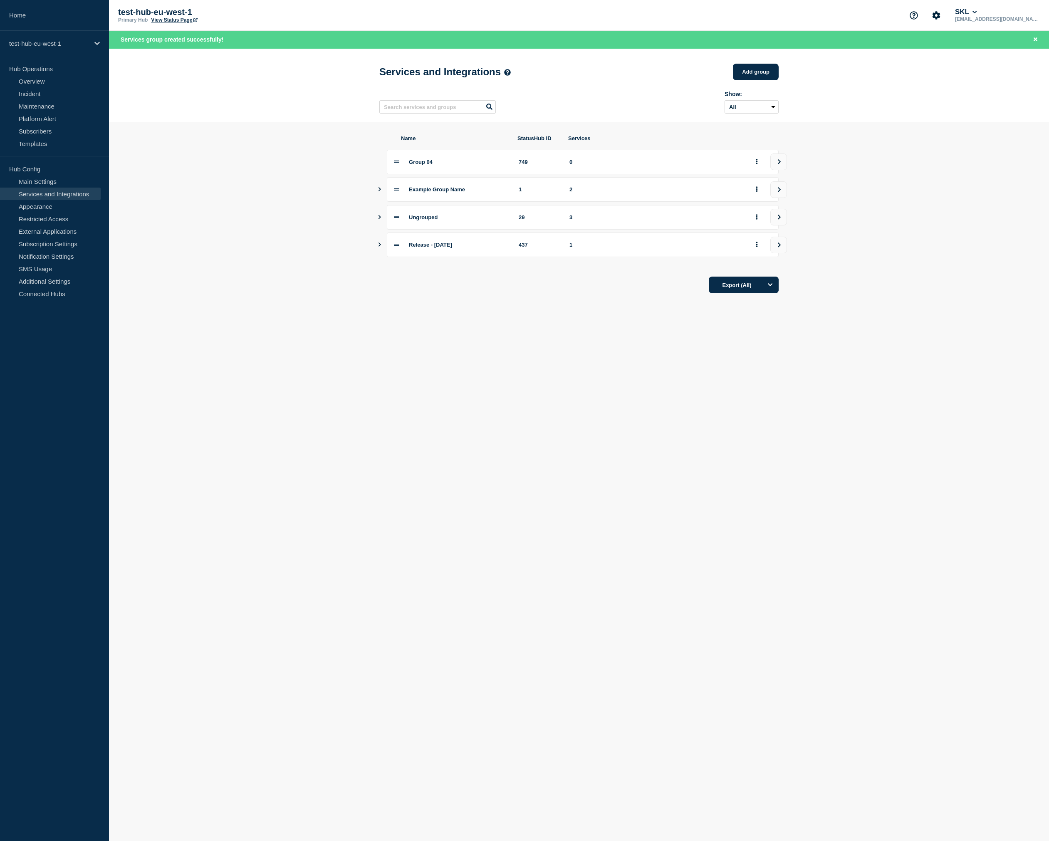
click at [419, 220] on div "Group 04 749 0 Example Group Name 1 2 Ungrouped 29 3 Release - 2023-07-20 437 1" at bounding box center [579, 204] width 399 height 108
click at [377, 307] on section "Name StatusHub ID Services Group 04 749 0 Example Group Name 1 2 Ungrouped 29 3…" at bounding box center [579, 214] width 940 height 185
click at [433, 367] on body "Home test-hub-eu-west-1 Hub Operations Overview Incident Maintenance Platform A…" at bounding box center [524, 420] width 1049 height 841
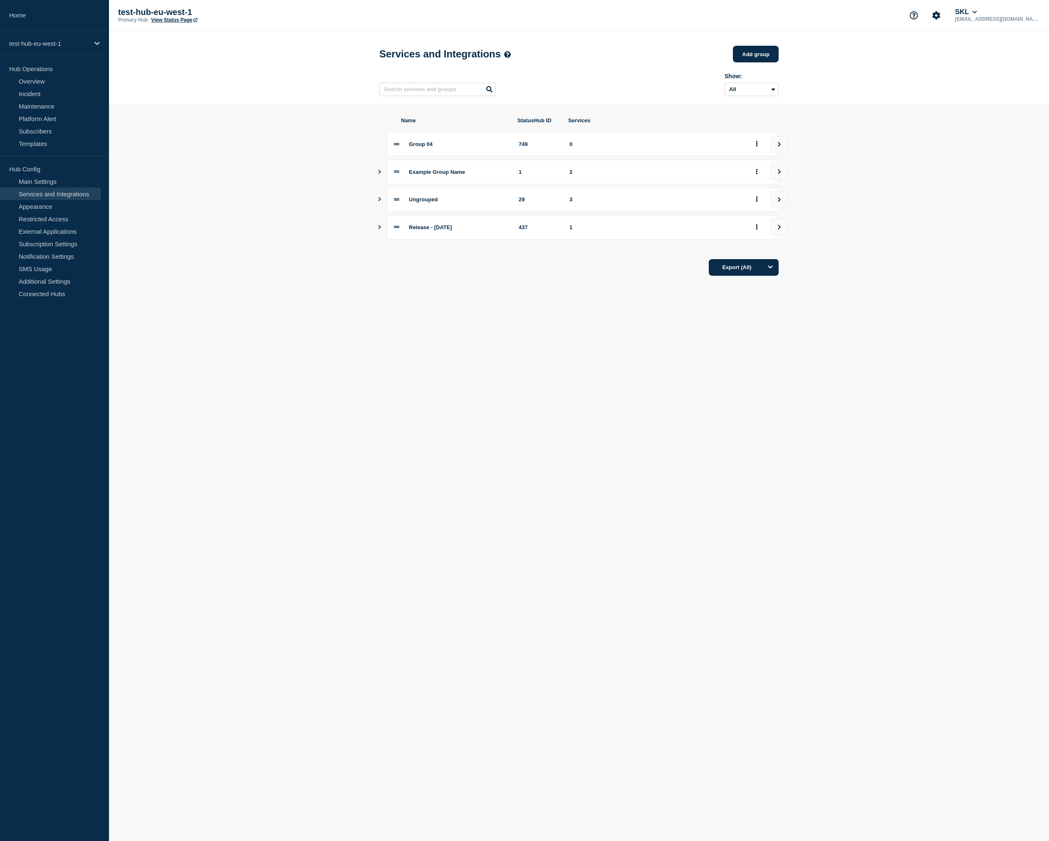
click at [397, 184] on div "Group 04 749 0 Example Group Name 1 2 Ungrouped 29 3 Release - 2023-07-20 437 1" at bounding box center [579, 186] width 399 height 108
drag, startPoint x: 399, startPoint y: 148, endPoint x: 482, endPoint y: 143, distance: 83.8
click at [482, 143] on div "Group 04 749 0" at bounding box center [583, 144] width 392 height 25
click at [396, 147] on icon at bounding box center [396, 143] width 5 height 5
drag, startPoint x: 398, startPoint y: 150, endPoint x: 335, endPoint y: 169, distance: 66.2
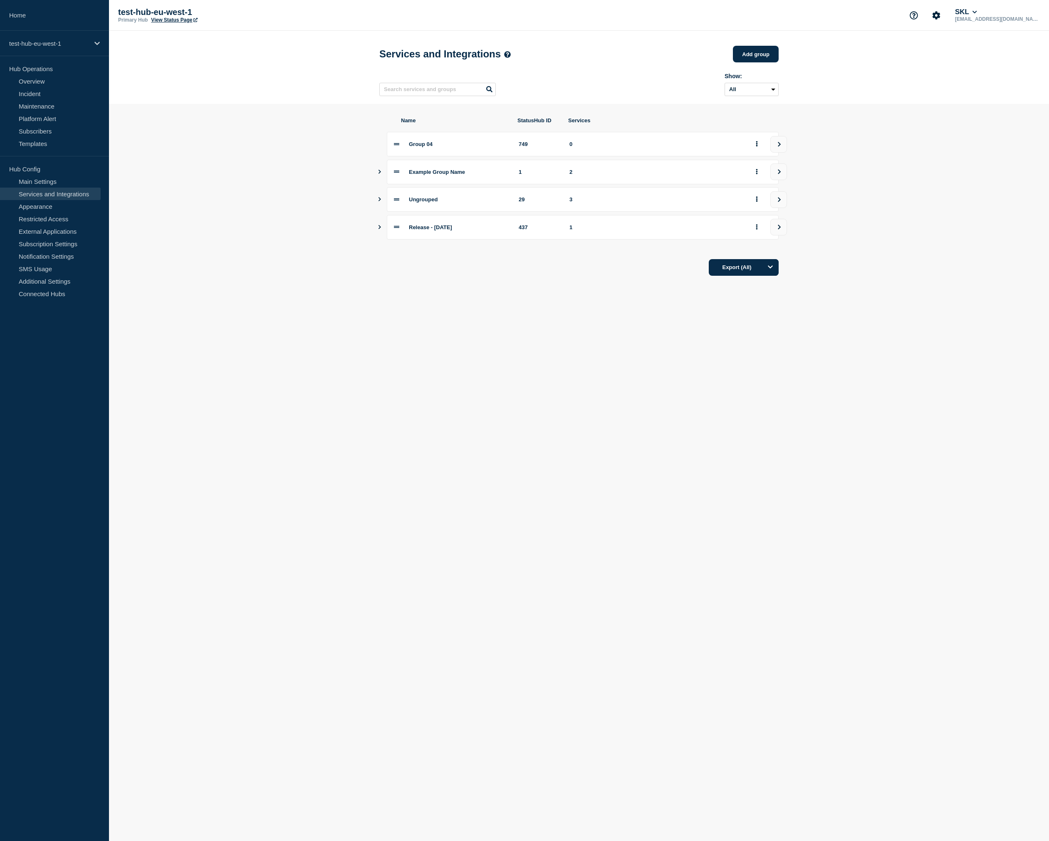
click at [335, 169] on section "Name StatusHub ID Services Group 04 749 0 Example Group Name 1 2 Ungrouped 29 3…" at bounding box center [579, 196] width 940 height 185
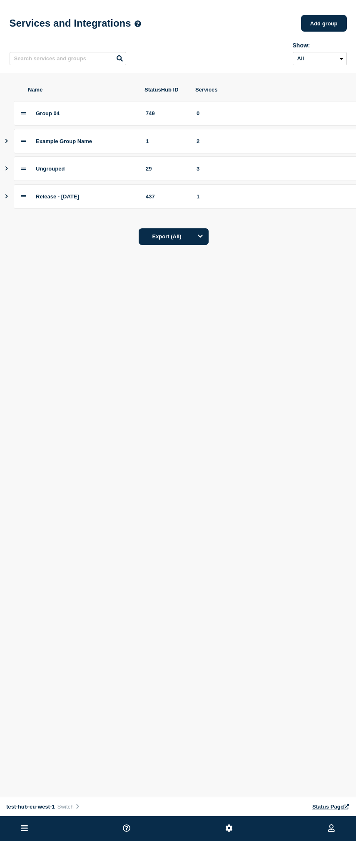
drag, startPoint x: 22, startPoint y: 119, endPoint x: 180, endPoint y: 159, distance: 163.7
click at [61, 198] on div "Group 04 749 0 Example Group Name 1 2 Ungrouped 29 3 Release - 2023-07-20 437 1" at bounding box center [193, 155] width 375 height 108
drag, startPoint x: 25, startPoint y: 117, endPoint x: 31, endPoint y: 134, distance: 18.6
click at [33, 126] on div "Group 04 749 0" at bounding box center [197, 113] width 367 height 25
drag, startPoint x: 23, startPoint y: 146, endPoint x: 30, endPoint y: 114, distance: 32.1
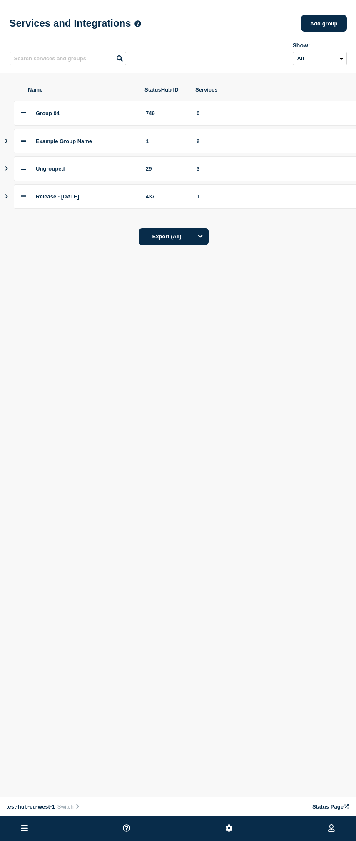
click at [30, 114] on div "Group 04 749 0 Example Group Name 1 2 Ungrouped 29 3 Release - 2023-07-20 437 1" at bounding box center [193, 155] width 375 height 108
drag, startPoint x: 25, startPoint y: 147, endPoint x: 30, endPoint y: 125, distance: 22.5
click at [30, 125] on div "Group 04 749 0 Example Group Name 1 2 Ungrouped 29 3 Release - 2023-07-20 437 1" at bounding box center [193, 155] width 375 height 108
click at [9, 171] on icon "Show services" at bounding box center [6, 168] width 5 height 4
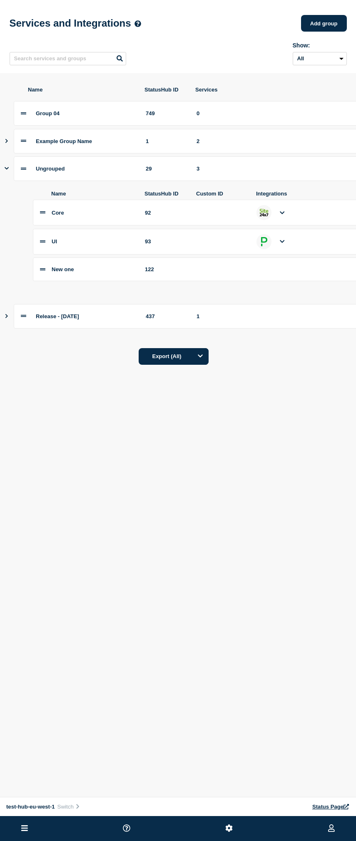
drag, startPoint x: 41, startPoint y: 224, endPoint x: 49, endPoint y: 226, distance: 7.9
click at [47, 239] on div "Core 92 UI 93 New one 122" at bounding box center [207, 241] width 348 height 82
click at [39, 221] on li "Core 92" at bounding box center [207, 213] width 348 height 26
click at [41, 215] on icon at bounding box center [42, 212] width 5 height 5
drag, startPoint x: 41, startPoint y: 221, endPoint x: 50, endPoint y: 239, distance: 20.1
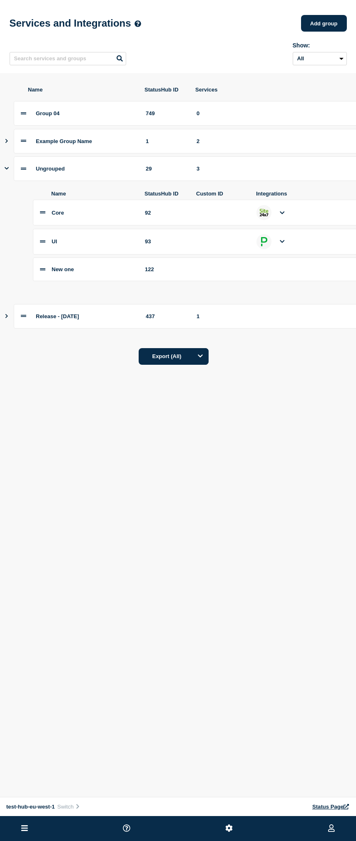
click at [47, 272] on div "Core 92 UI 93 New one 122" at bounding box center [207, 241] width 348 height 82
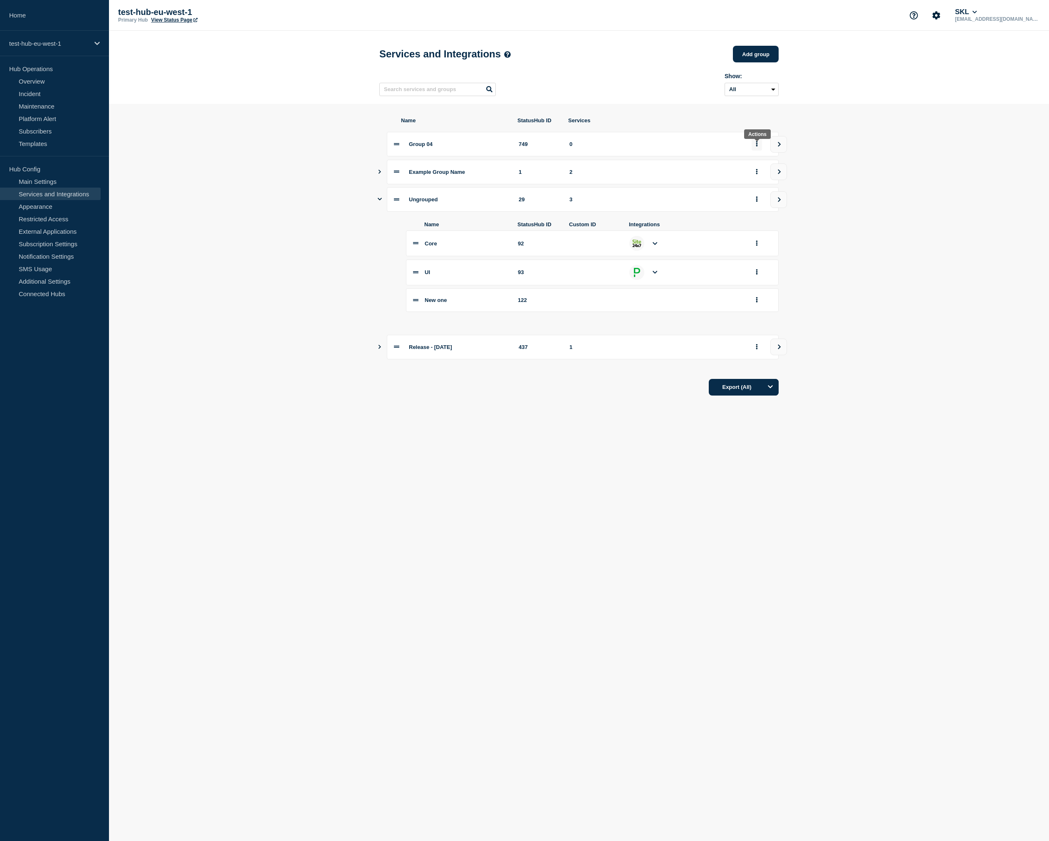
click at [758, 148] on button "group actions" at bounding box center [757, 144] width 10 height 13
click at [769, 219] on button "Bottom" at bounding box center [762, 212] width 42 height 13
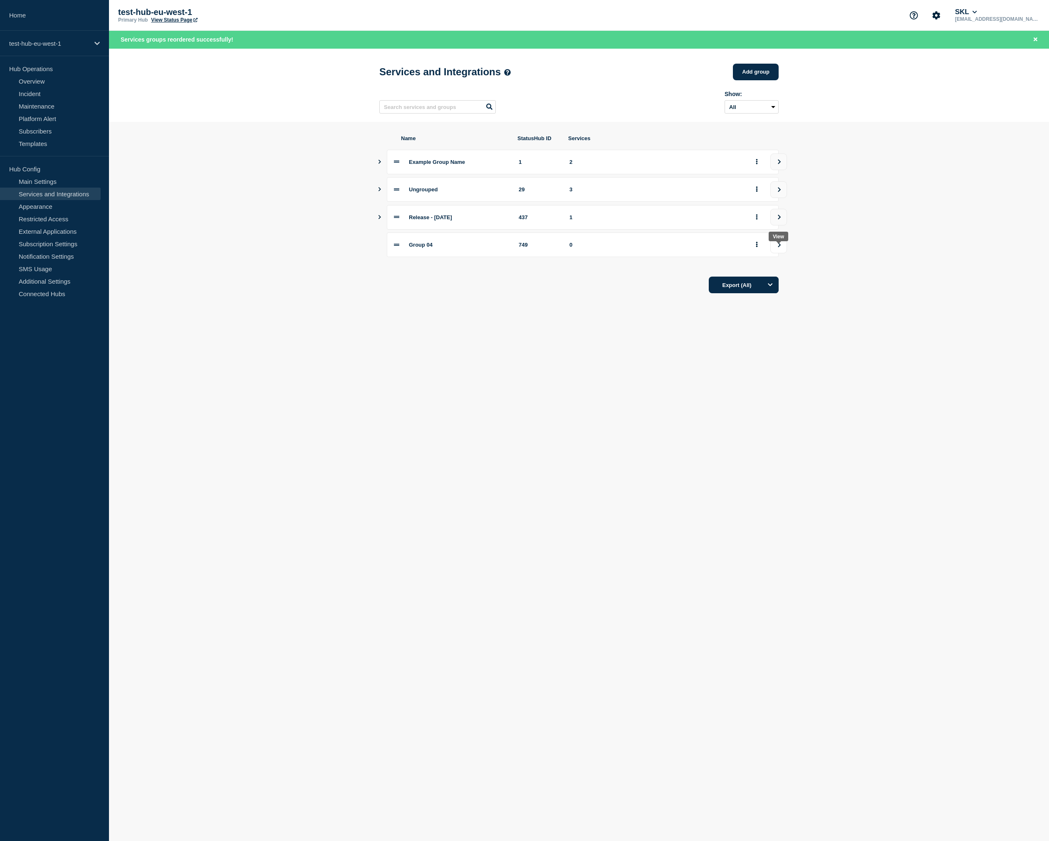
click at [782, 253] on button "view group" at bounding box center [779, 245] width 17 height 17
click at [759, 76] on link "Add service" at bounding box center [754, 76] width 49 height 15
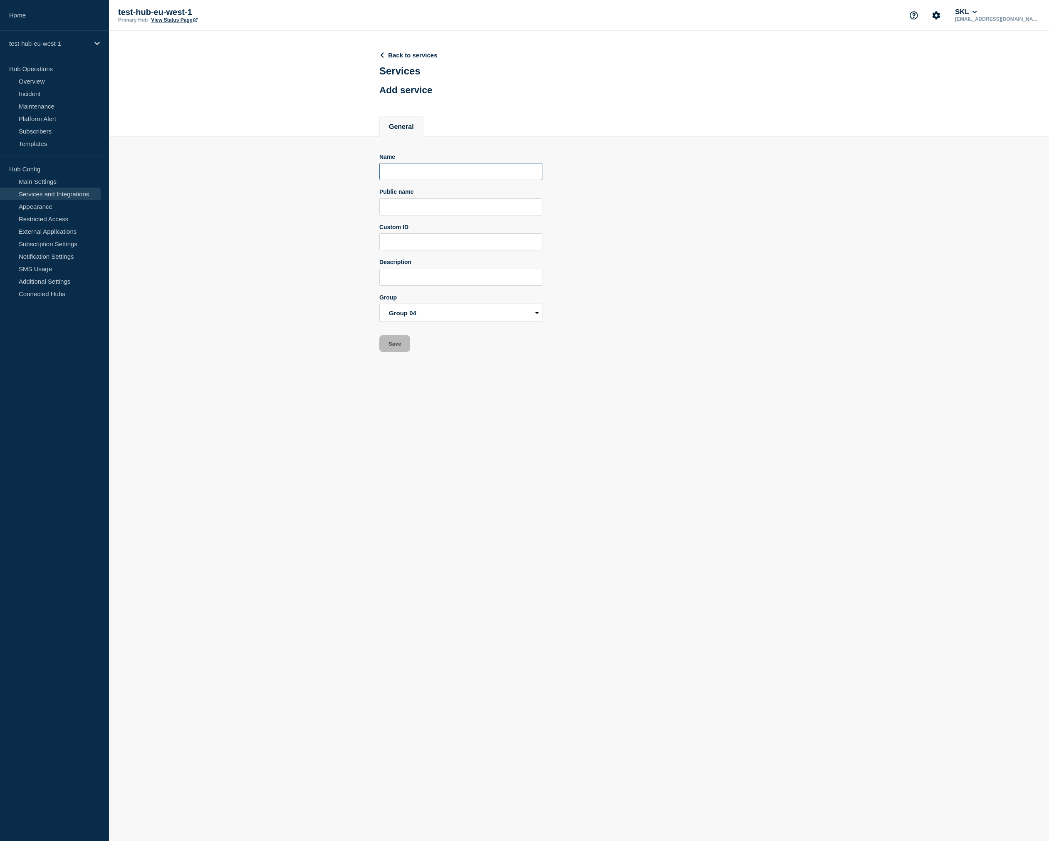
click at [426, 180] on input "Name" at bounding box center [461, 171] width 163 height 17
type input "G04S01"
click at [401, 352] on button "Save" at bounding box center [395, 343] width 31 height 17
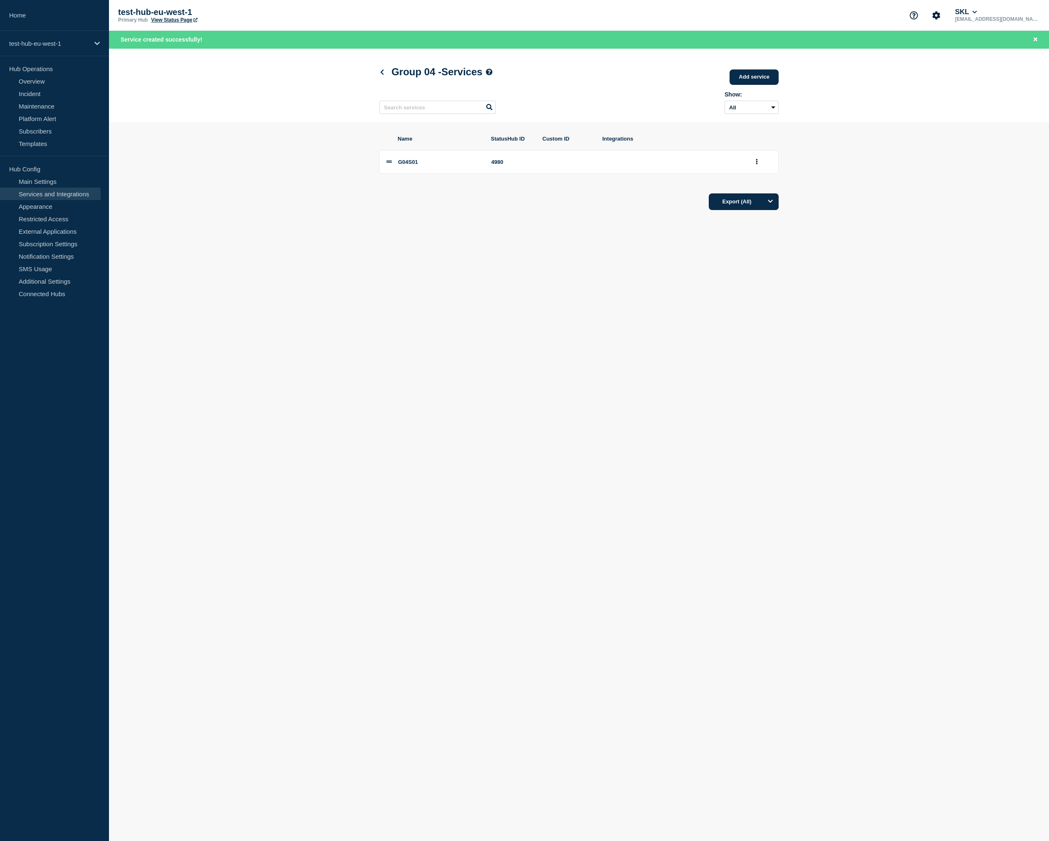
click at [331, 149] on section "Name StatusHub ID Custom ID Integrations G04S01 4980 Export (All)" at bounding box center [579, 172] width 940 height 101
click at [762, 168] on button "group actions" at bounding box center [757, 162] width 10 height 13
click at [369, 207] on section "Name StatusHub ID Custom ID Integrations G04S01 4980 Edit Delete Move to Top Bo…" at bounding box center [579, 172] width 940 height 101
click at [36, 37] on div "test-hub-eu-west-1" at bounding box center [54, 43] width 109 height 25
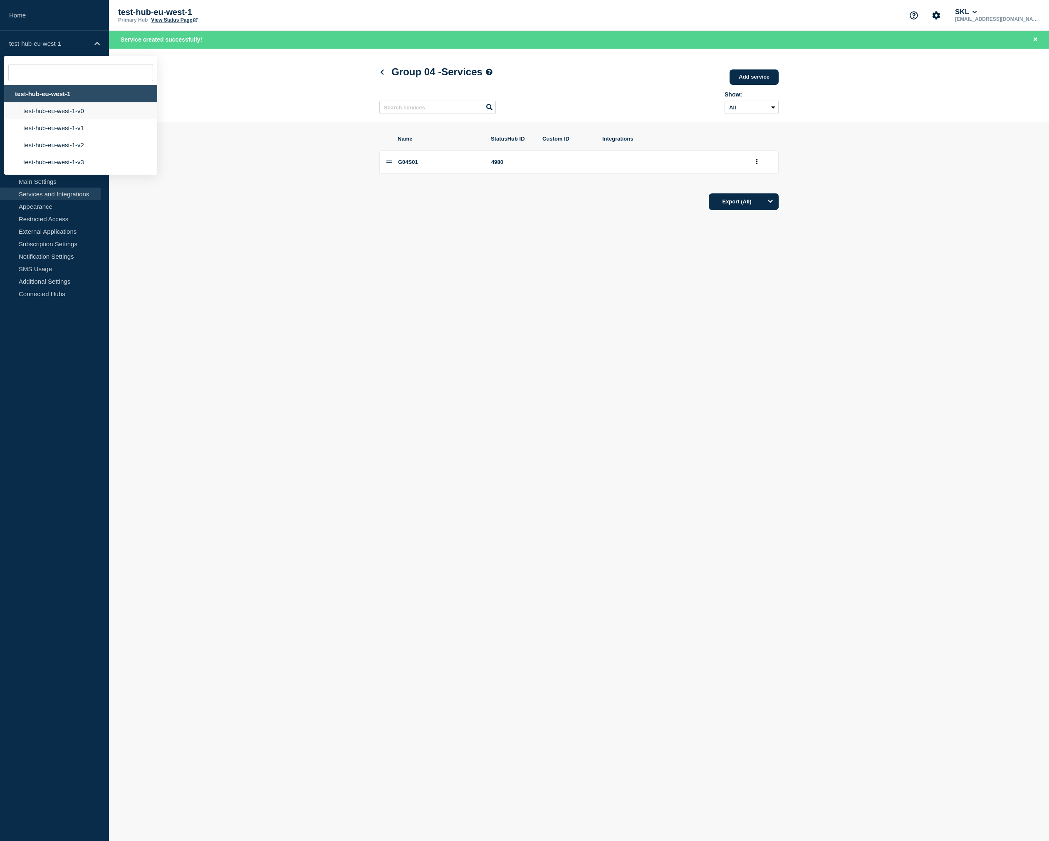
click at [64, 114] on li "test-hub-eu-west-1-v0" at bounding box center [80, 110] width 153 height 17
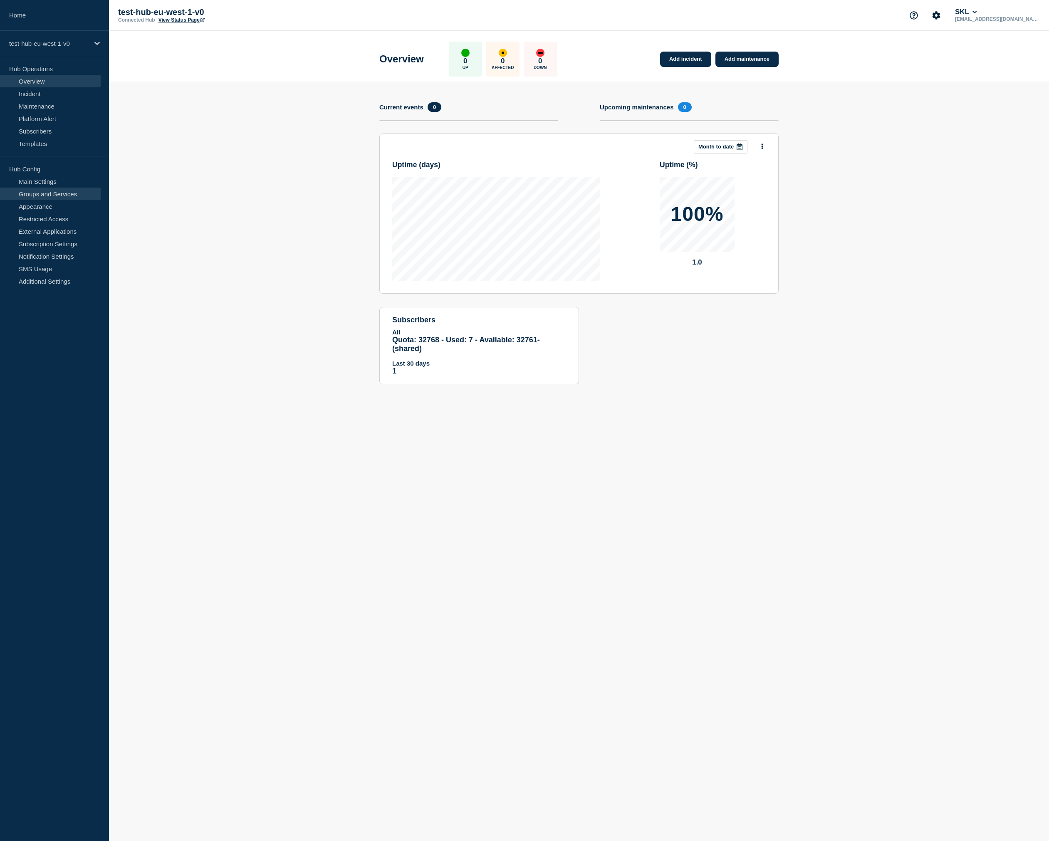
click at [65, 192] on link "Groups and Services" at bounding box center [50, 194] width 101 height 12
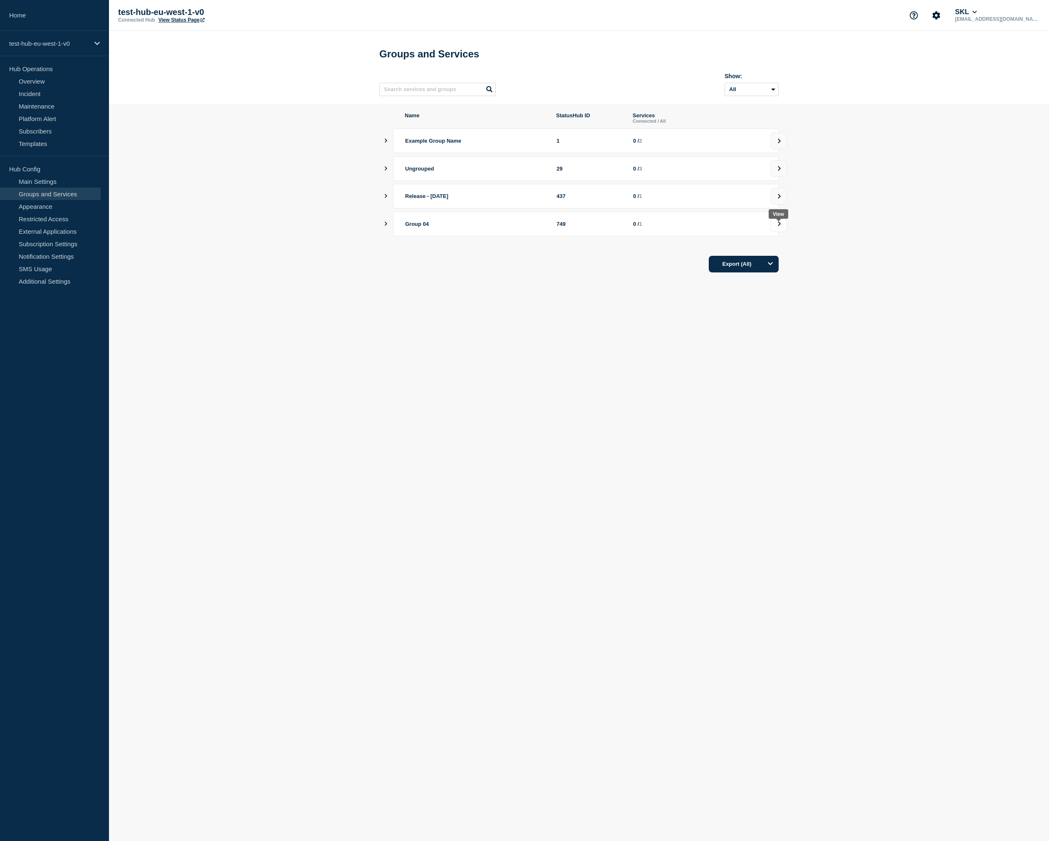
click at [775, 232] on button at bounding box center [779, 224] width 17 height 17
click at [390, 146] on input "G04S01 checkbox" at bounding box center [388, 143] width 5 height 5
checkbox input "true"
click at [396, 181] on button "Save" at bounding box center [395, 178] width 31 height 17
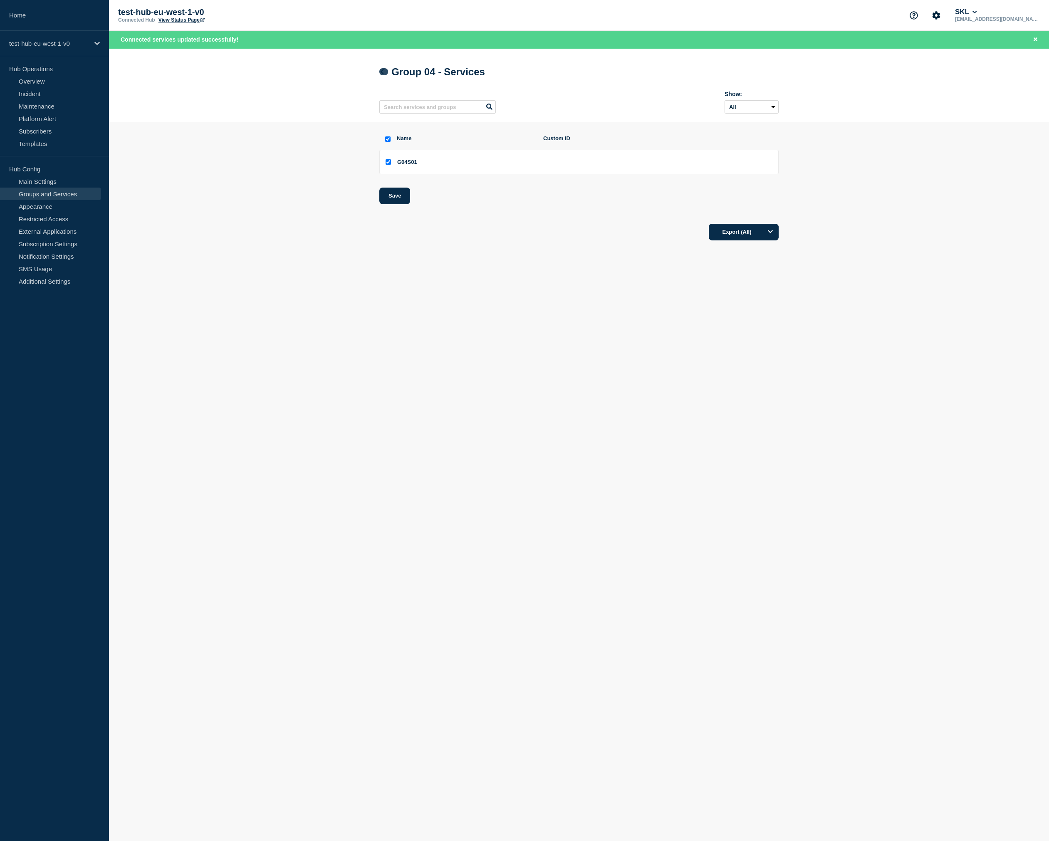
click at [381, 73] on icon at bounding box center [382, 71] width 3 height 5
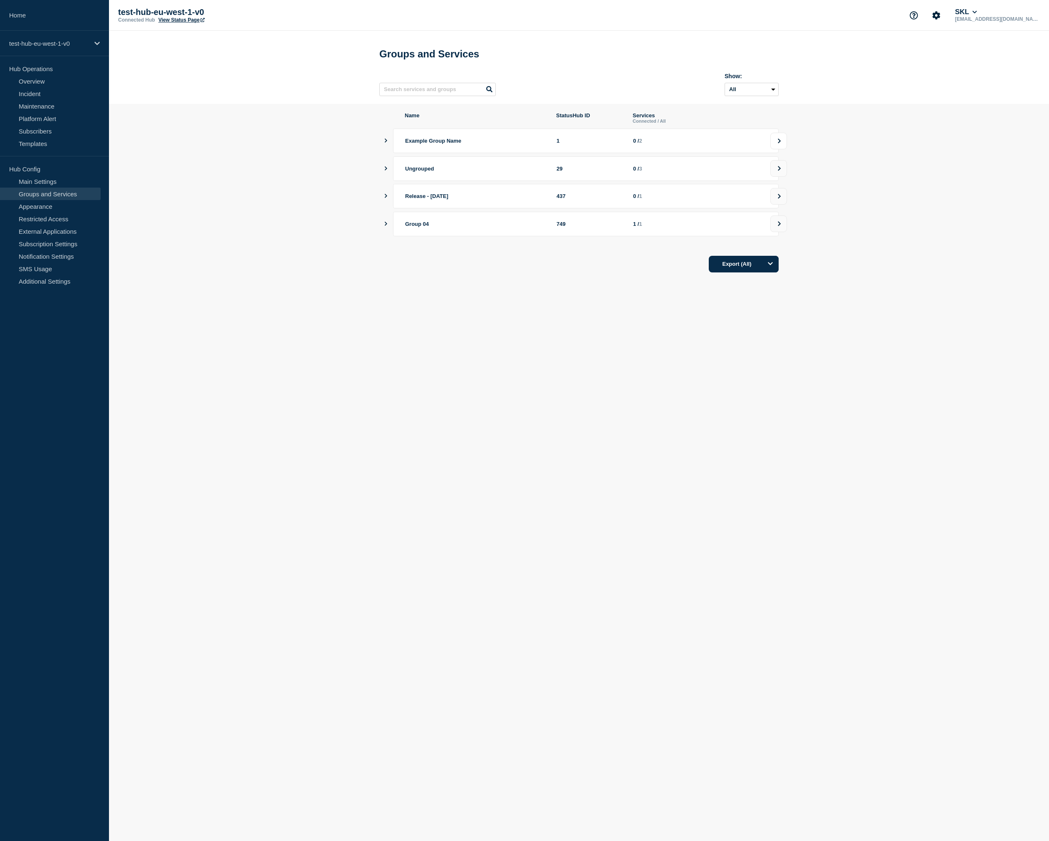
click at [780, 144] on icon at bounding box center [779, 141] width 5 height 5
click at [390, 124] on input "select all checkbox" at bounding box center [387, 121] width 5 height 5
checkbox input "true"
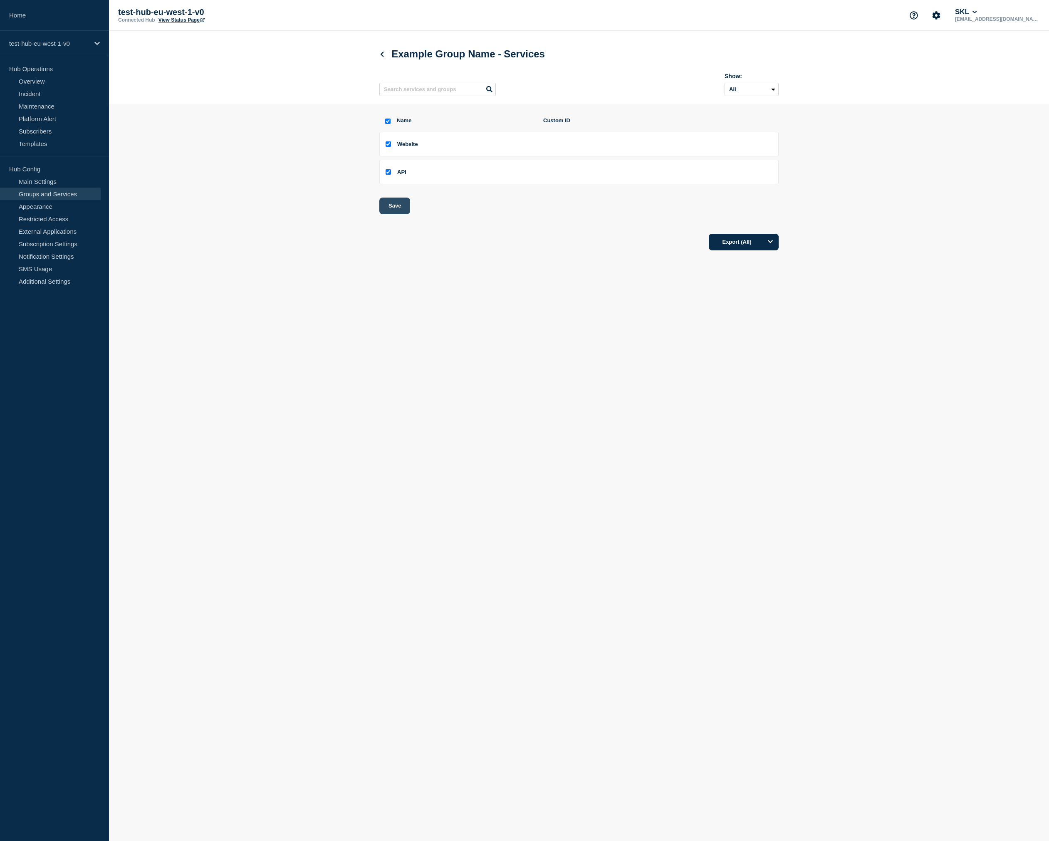
click at [403, 212] on button "Save" at bounding box center [395, 206] width 31 height 17
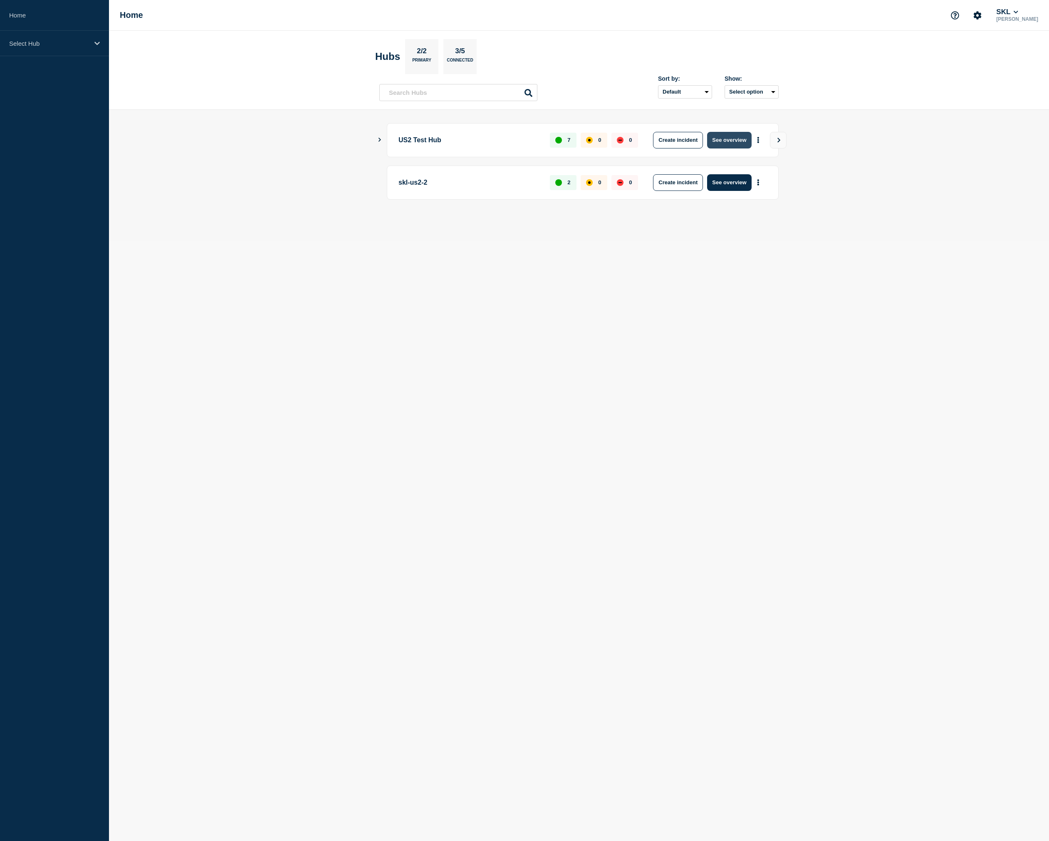
click at [739, 146] on button "See overview" at bounding box center [729, 140] width 44 height 17
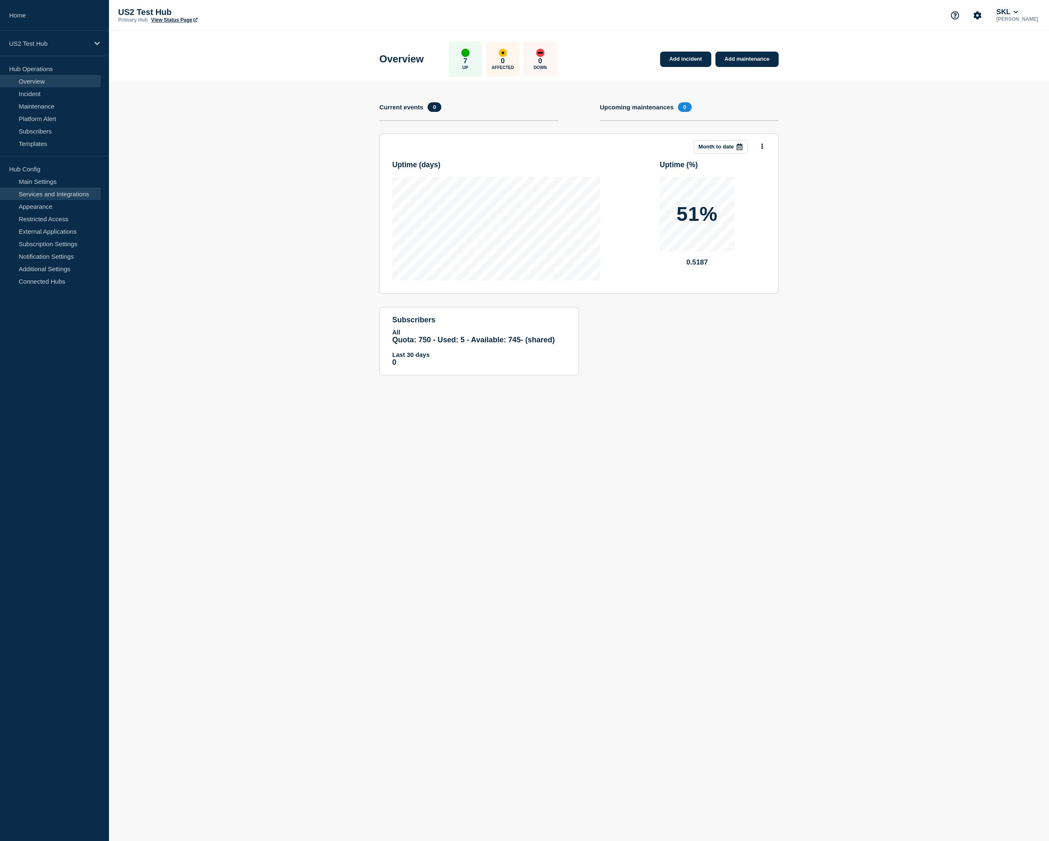
click at [51, 194] on link "Services and Integrations" at bounding box center [50, 194] width 101 height 12
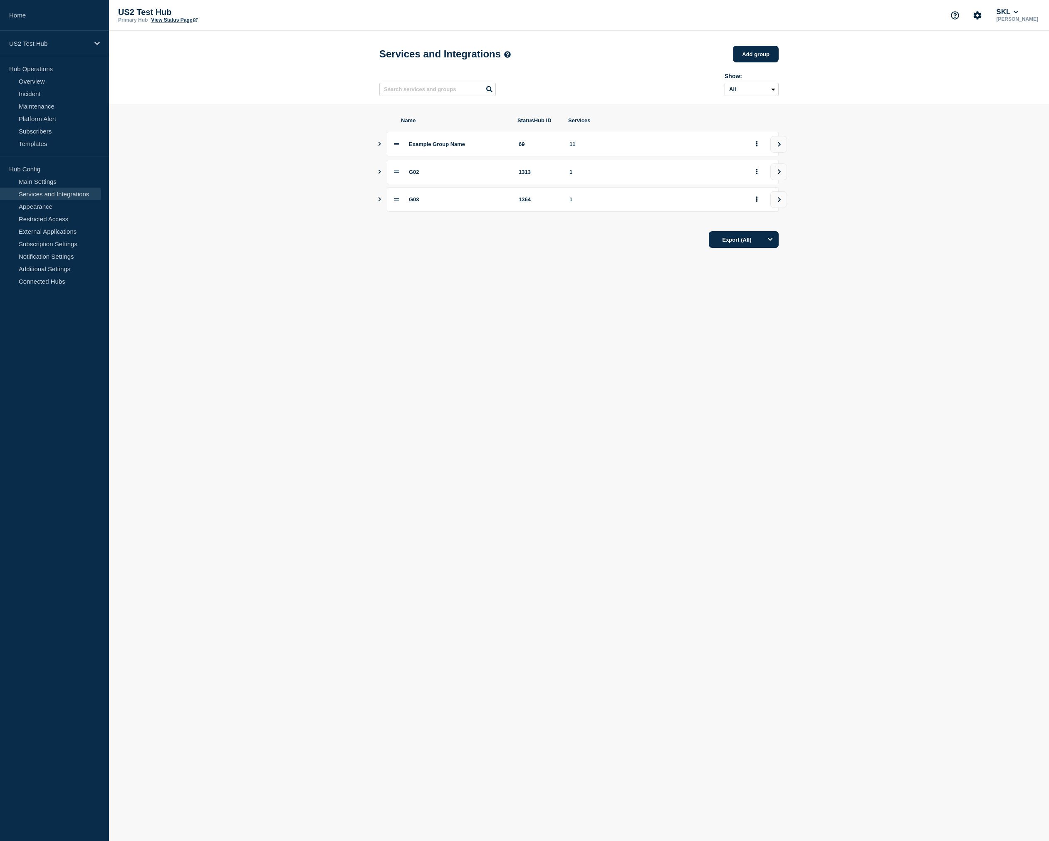
drag, startPoint x: 395, startPoint y: 176, endPoint x: 396, endPoint y: 221, distance: 45.0
click at [396, 221] on div "Name StatusHub ID Services Example Group Name 69 11 G02 1313 1 G03 1364 1 Expor…" at bounding box center [579, 182] width 399 height 131
drag, startPoint x: 399, startPoint y: 206, endPoint x: 399, endPoint y: 166, distance: 39.1
click at [399, 166] on div "Example Group Name 69 11 G02 1313 1 G03 1364 1" at bounding box center [579, 172] width 399 height 80
drag, startPoint x: 396, startPoint y: 177, endPoint x: 383, endPoint y: 271, distance: 95.3
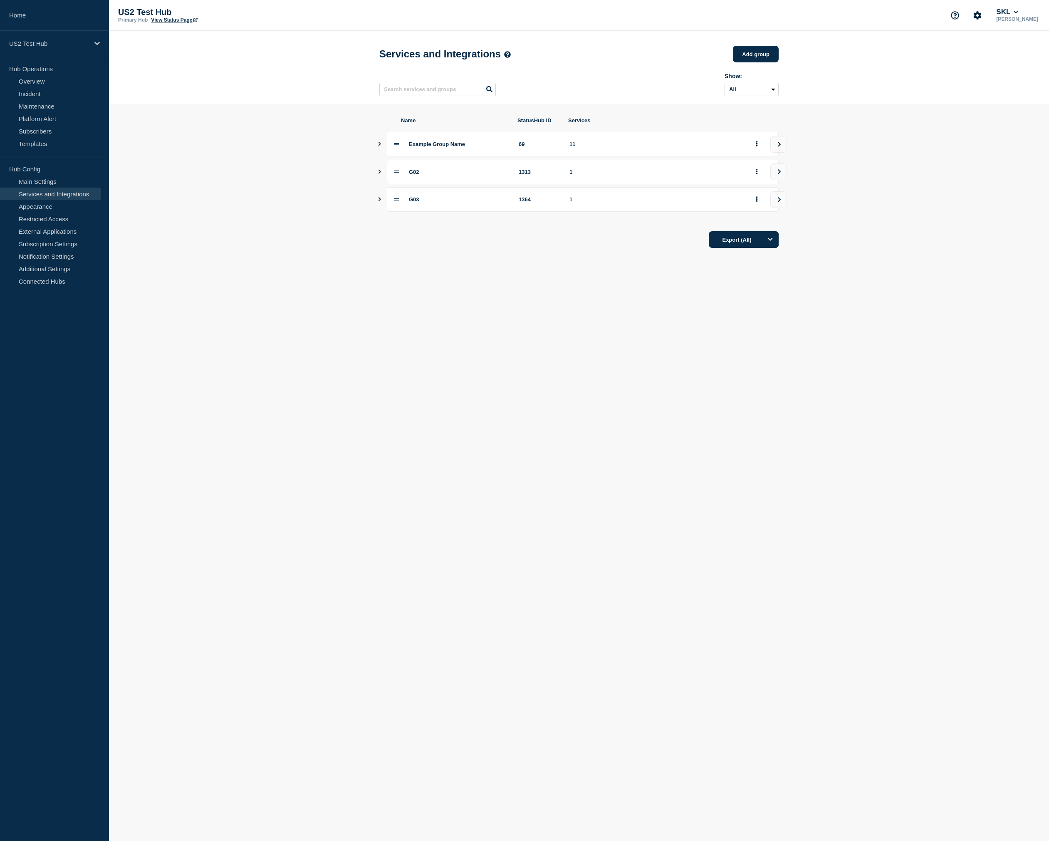
click at [383, 271] on main "Services and Integrations Add group Here you can create & manage services that …" at bounding box center [579, 152] width 940 height 243
click at [392, 235] on div "Export (All)" at bounding box center [579, 237] width 399 height 24
drag, startPoint x: 395, startPoint y: 213, endPoint x: 387, endPoint y: 285, distance: 72.4
click at [387, 285] on body "Home US2 Test Hub Hub Operations Overview Incident Maintenance Platform Alert S…" at bounding box center [524, 420] width 1049 height 841
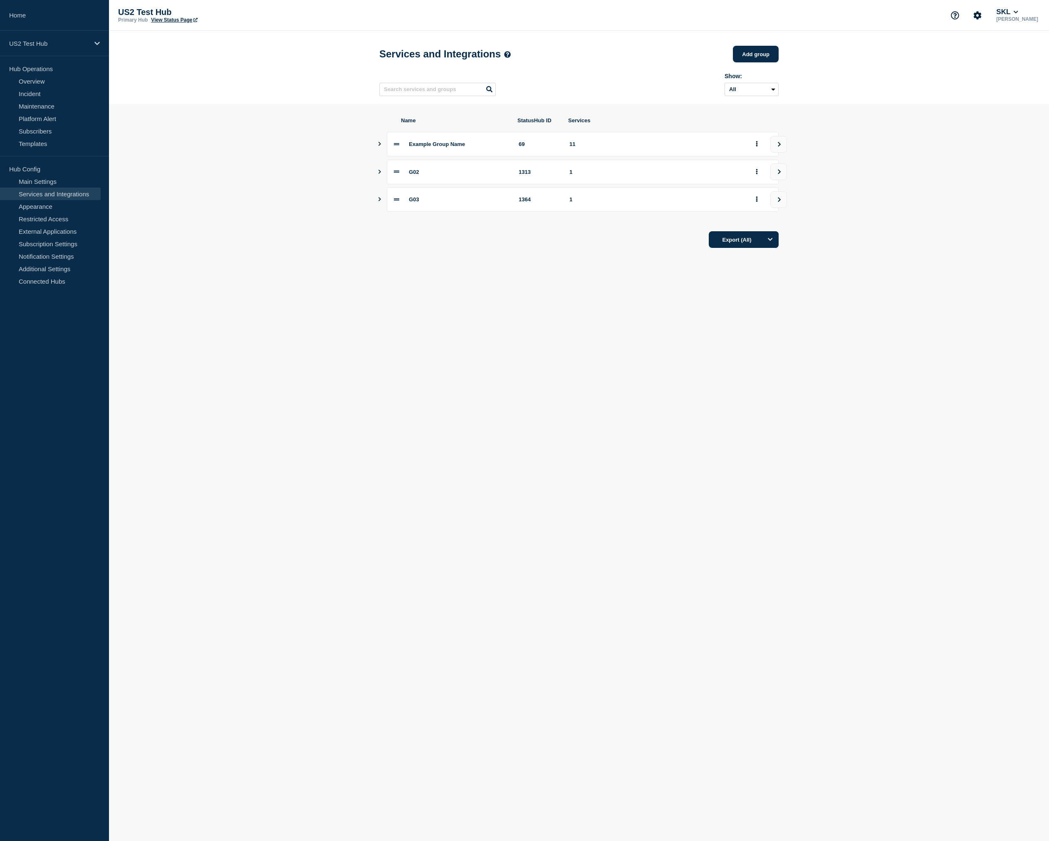
click at [396, 202] on icon at bounding box center [396, 199] width 5 height 5
drag, startPoint x: 396, startPoint y: 205, endPoint x: 401, endPoint y: 147, distance: 57.6
click at [401, 149] on div "Example Group Name 69 11 G02 1313 1 G03 1364 1" at bounding box center [579, 172] width 399 height 80
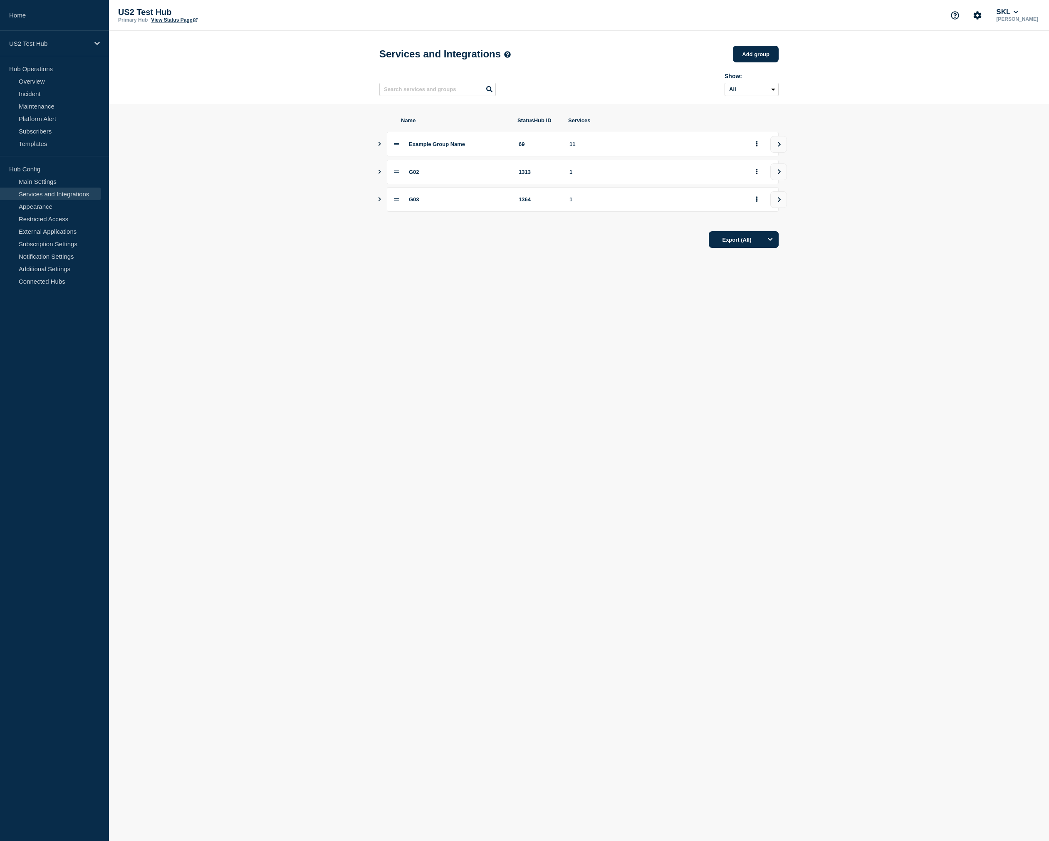
click at [310, 155] on section "Name StatusHub ID Services Example Group Name 69 11 G02 1313 1 G03 1364 1 Expor…" at bounding box center [579, 182] width 940 height 157
drag, startPoint x: 390, startPoint y: 203, endPoint x: 397, endPoint y: 205, distance: 6.5
click at [391, 203] on div "G03 1364 1" at bounding box center [583, 199] width 392 height 25
click at [406, 208] on div "G03 1364 1" at bounding box center [583, 199] width 392 height 25
click at [394, 202] on icon at bounding box center [396, 199] width 5 height 5
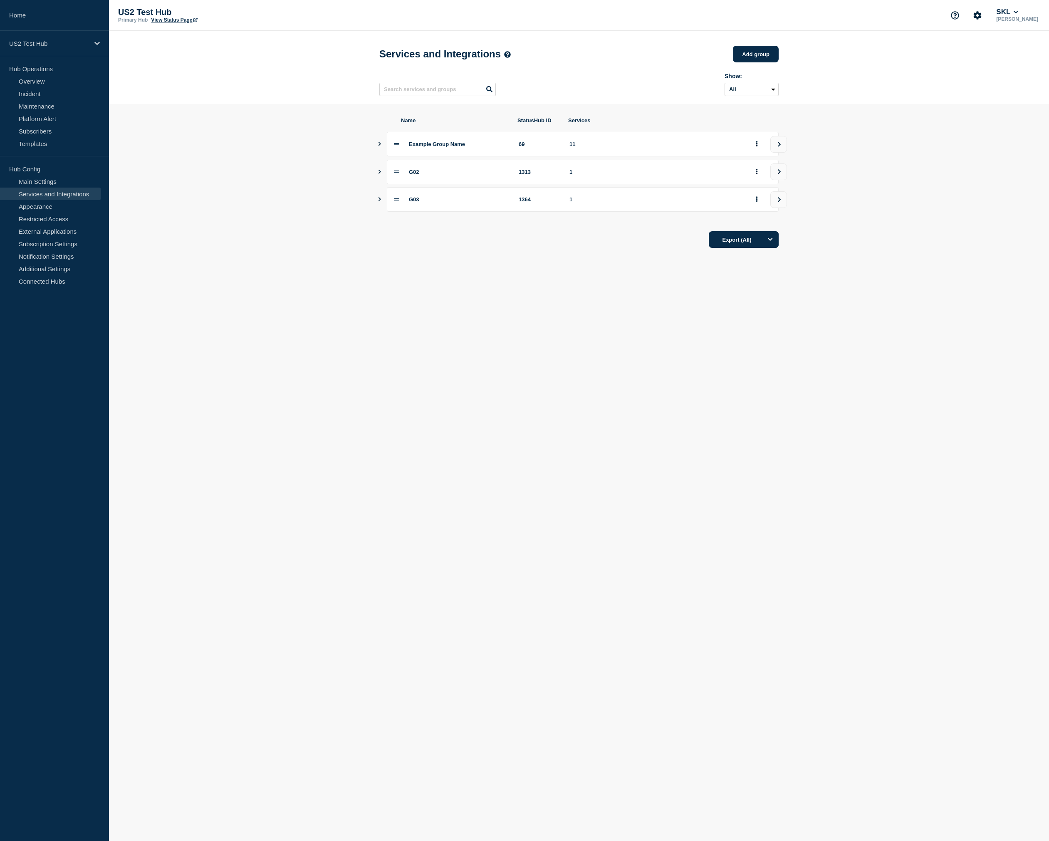
drag, startPoint x: 396, startPoint y: 207, endPoint x: 401, endPoint y: 227, distance: 20.9
click at [401, 227] on div "Name StatusHub ID Services Example Group Name 69 11 G02 1313 1 G03 1364 1 Expor…" at bounding box center [579, 182] width 399 height 131
click at [378, 201] on icon "Show services" at bounding box center [379, 199] width 5 height 4
drag, startPoint x: 416, startPoint y: 250, endPoint x: 391, endPoint y: 386, distance: 138.4
click at [391, 386] on body "Home US2 Test Hub Hub Operations Overview Incident Maintenance Platform Alert S…" at bounding box center [524, 420] width 1049 height 841
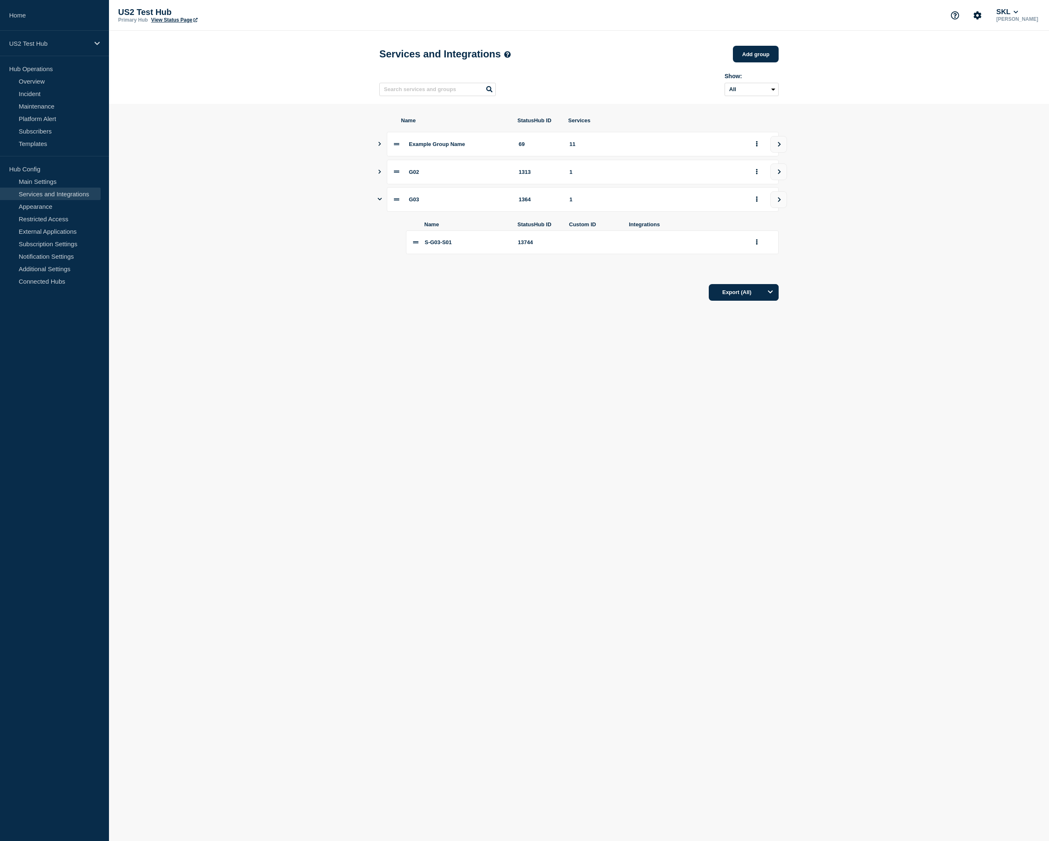
click at [393, 380] on body "Home US2 Test Hub Hub Operations Overview Incident Maintenance Platform Alert S…" at bounding box center [524, 420] width 1049 height 841
click at [757, 202] on icon "group actions" at bounding box center [757, 198] width 2 height 5
click at [824, 289] on section "Name StatusHub ID Services Example Group Name 69 11 G02 1313 1 G03 1364 1 Name …" at bounding box center [579, 209] width 940 height 210
click at [364, 209] on section "Name StatusHub ID Services Example Group Name 69 11 G02 1313 1 G03 1364 1 Name …" at bounding box center [579, 209] width 940 height 210
